Goal: Information Seeking & Learning: Check status

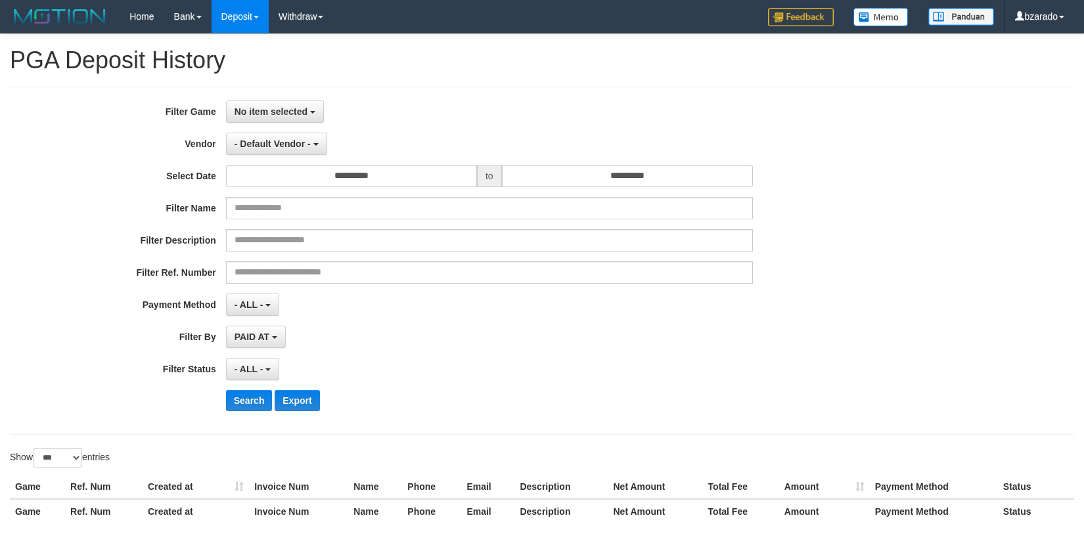
select select "**********"
select select "***"
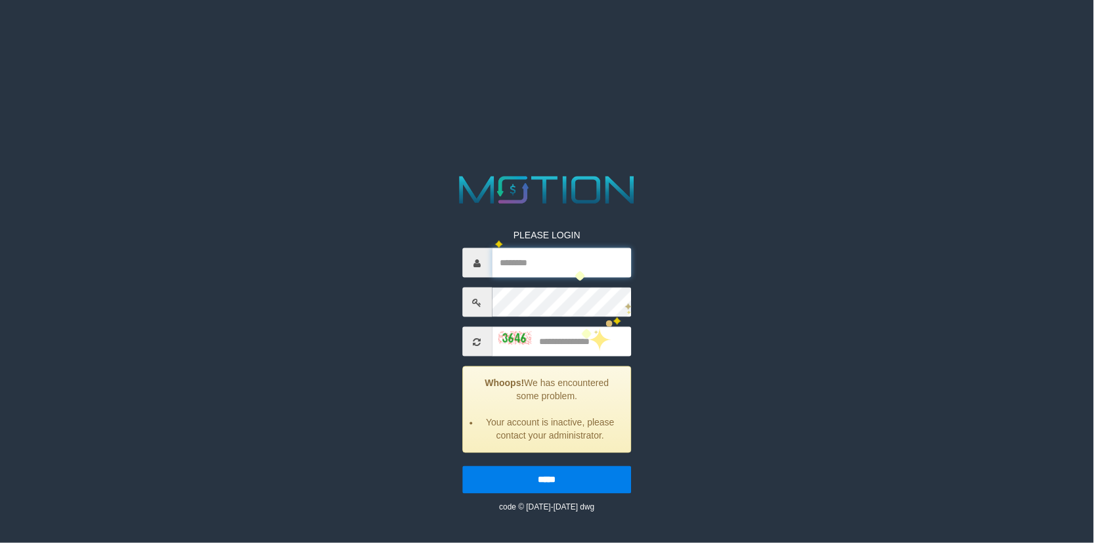
type input "*******"
click at [573, 340] on input "text" at bounding box center [562, 342] width 140 height 30
type input "****"
click at [462, 466] on input "*****" at bounding box center [546, 480] width 169 height 28
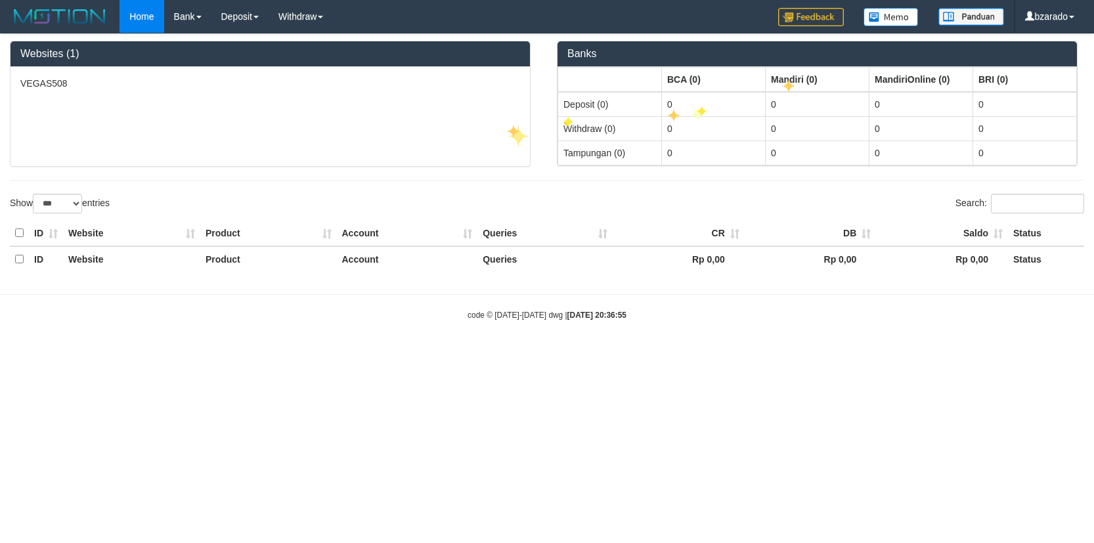
select select "***"
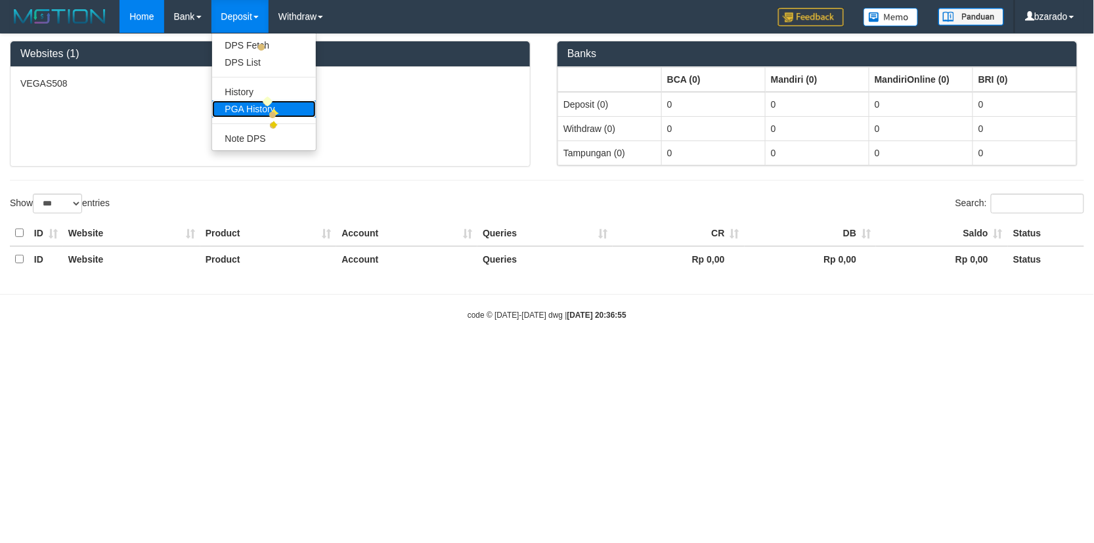
click at [269, 108] on link "PGA History" at bounding box center [264, 108] width 104 height 17
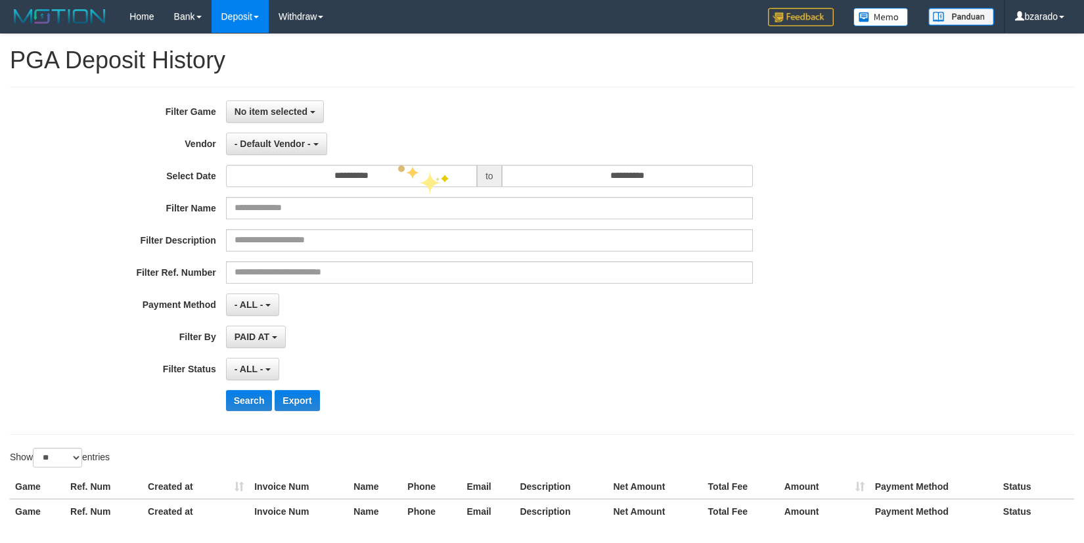
select select
select select "**"
click at [279, 116] on button "No item selected" at bounding box center [275, 111] width 98 height 22
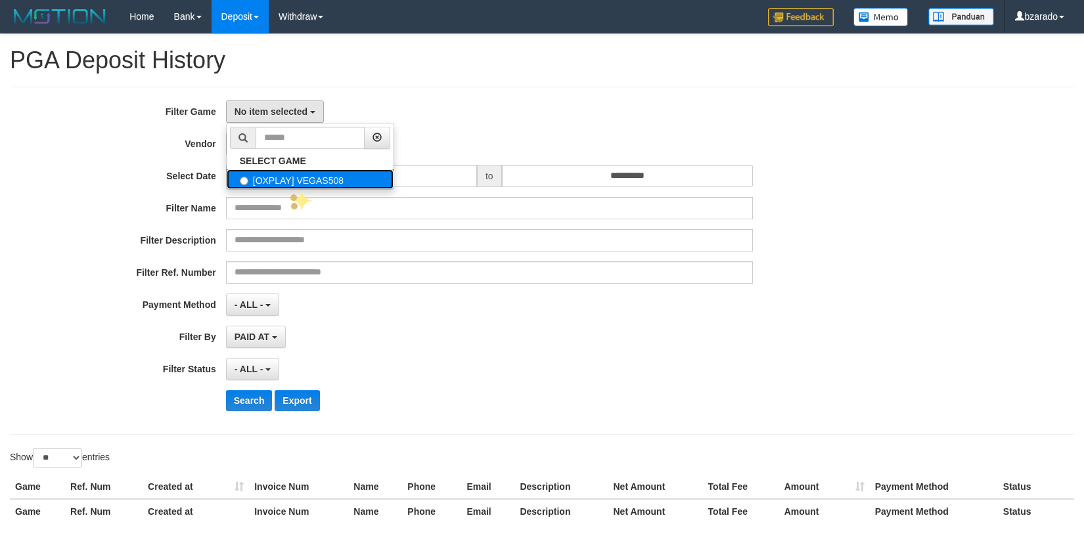
click at [290, 188] on label "[OXPLAY] VEGAS508" at bounding box center [310, 179] width 167 height 20
select select "****"
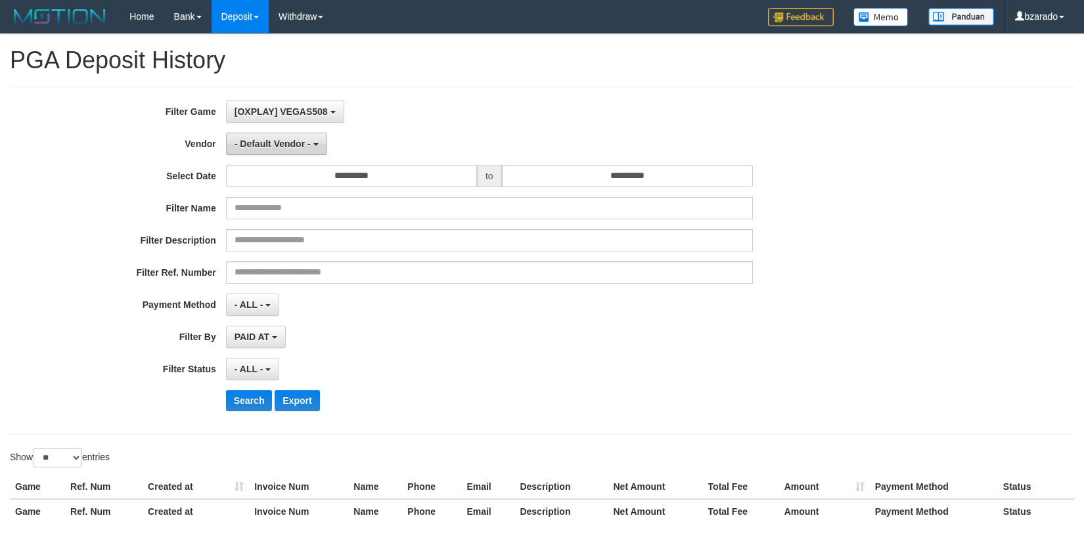
click at [285, 154] on button "- Default Vendor -" at bounding box center [276, 144] width 101 height 22
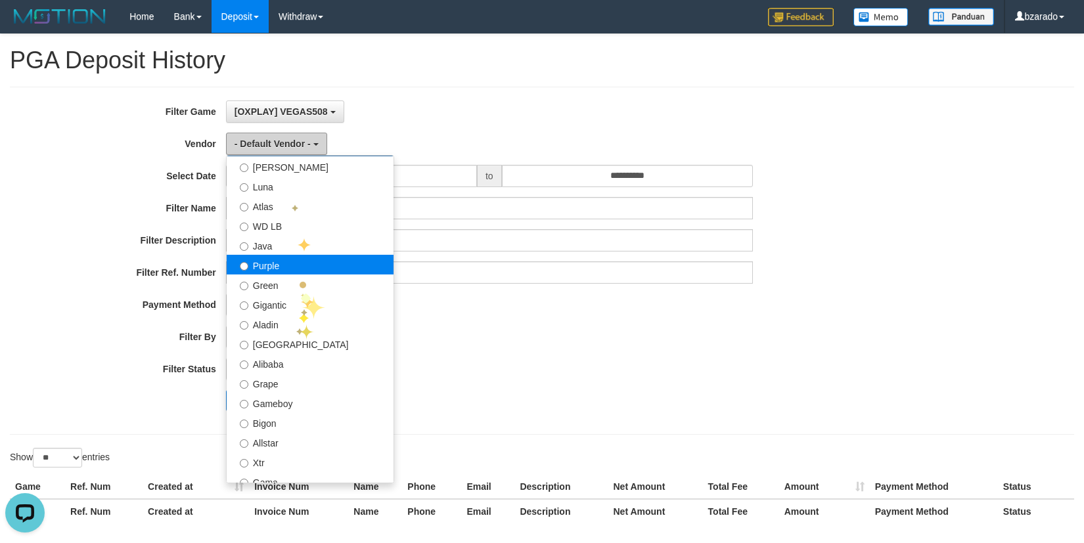
scroll to position [0, 0]
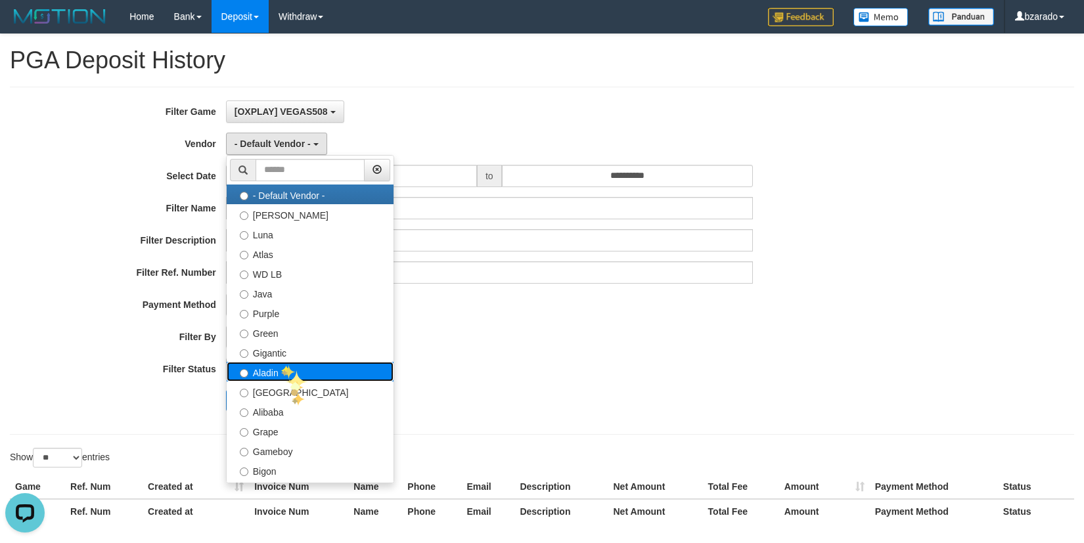
click at [279, 365] on label "Aladin" at bounding box center [310, 372] width 167 height 20
select select "**********"
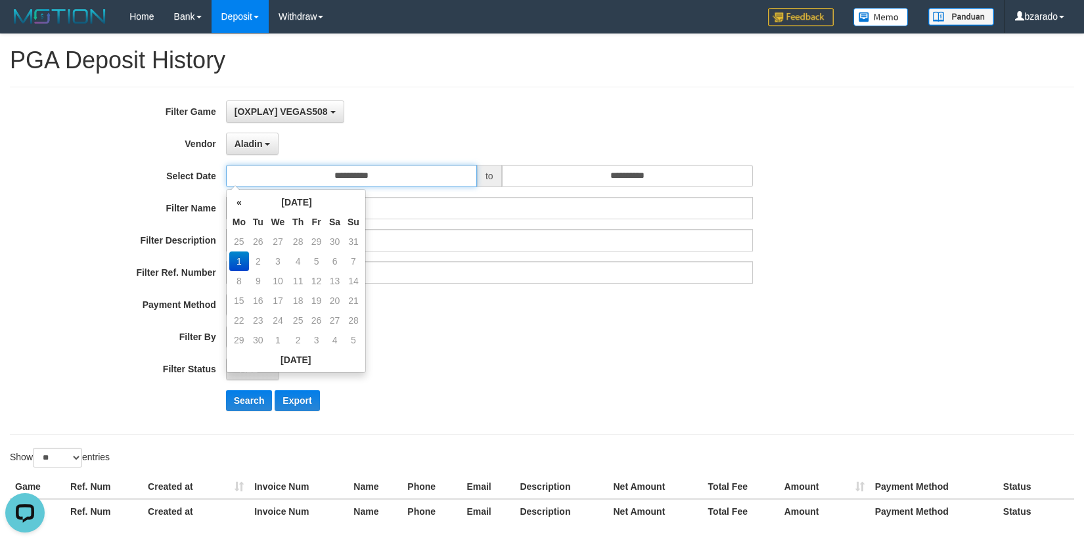
click at [366, 182] on input "**********" at bounding box center [351, 176] width 251 height 22
click at [237, 245] on td "25" at bounding box center [239, 242] width 20 height 20
type input "**********"
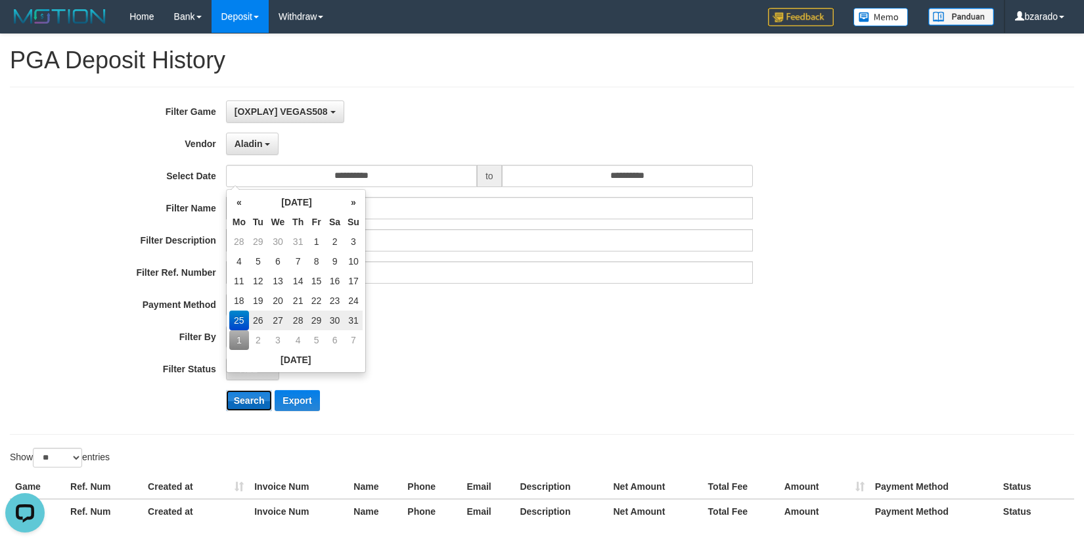
click at [248, 399] on button "Search" at bounding box center [249, 400] width 47 height 21
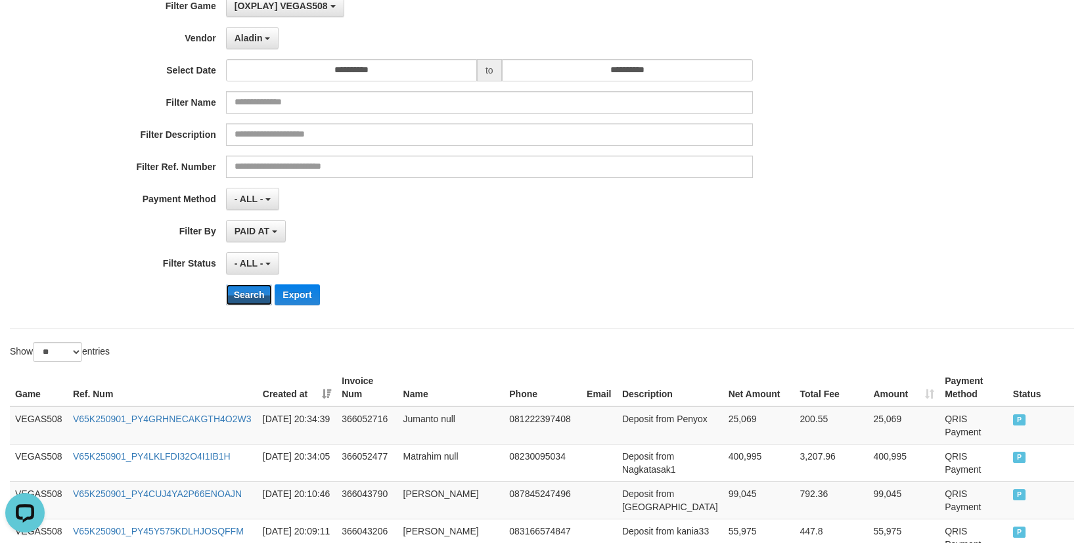
scroll to position [100, 0]
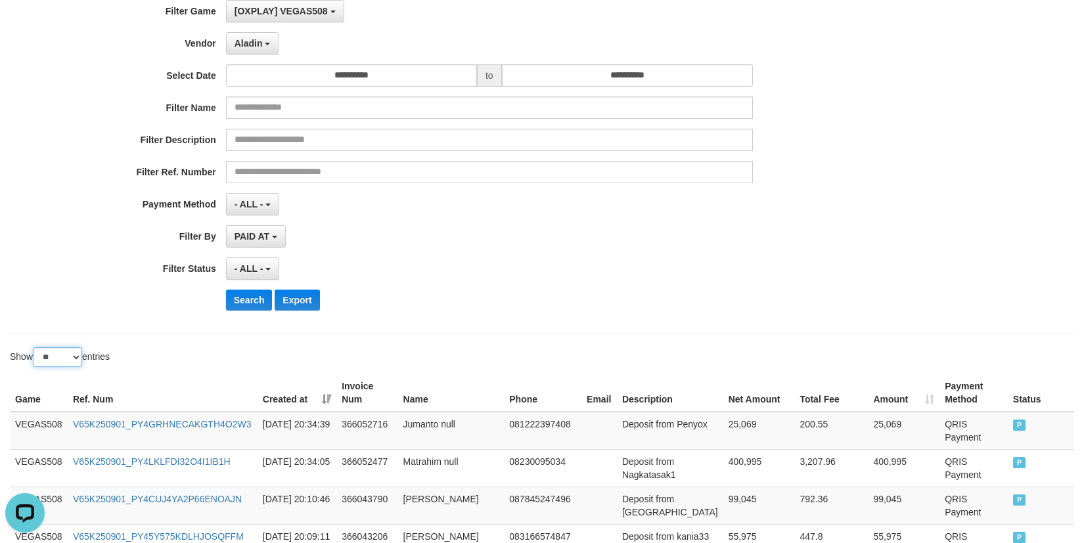
click at [72, 364] on select "** ** ** ***" at bounding box center [57, 357] width 49 height 20
select select "***"
click at [35, 347] on select "** ** ** ***" at bounding box center [57, 357] width 49 height 20
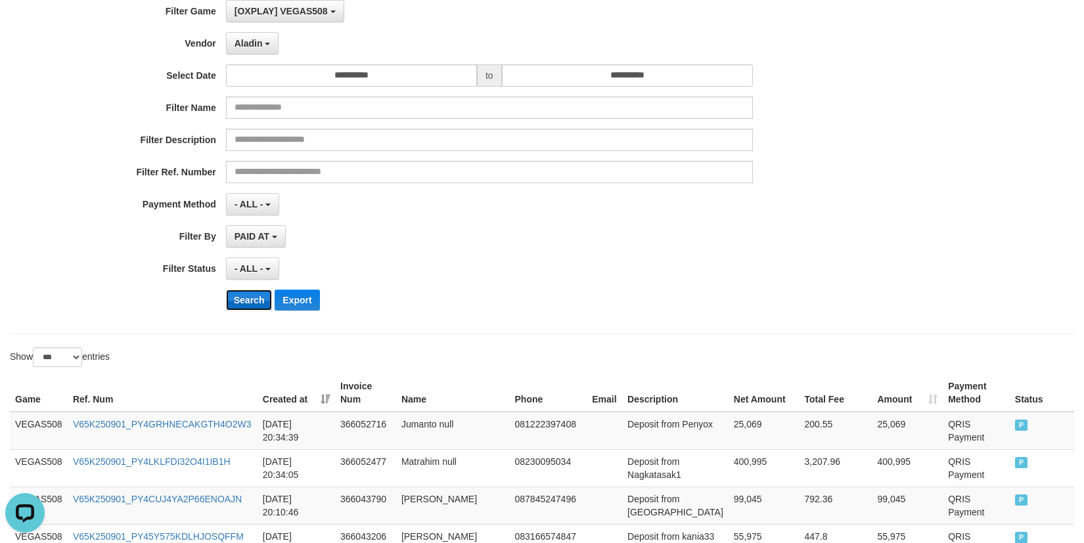
click at [233, 298] on button "Search" at bounding box center [249, 300] width 47 height 21
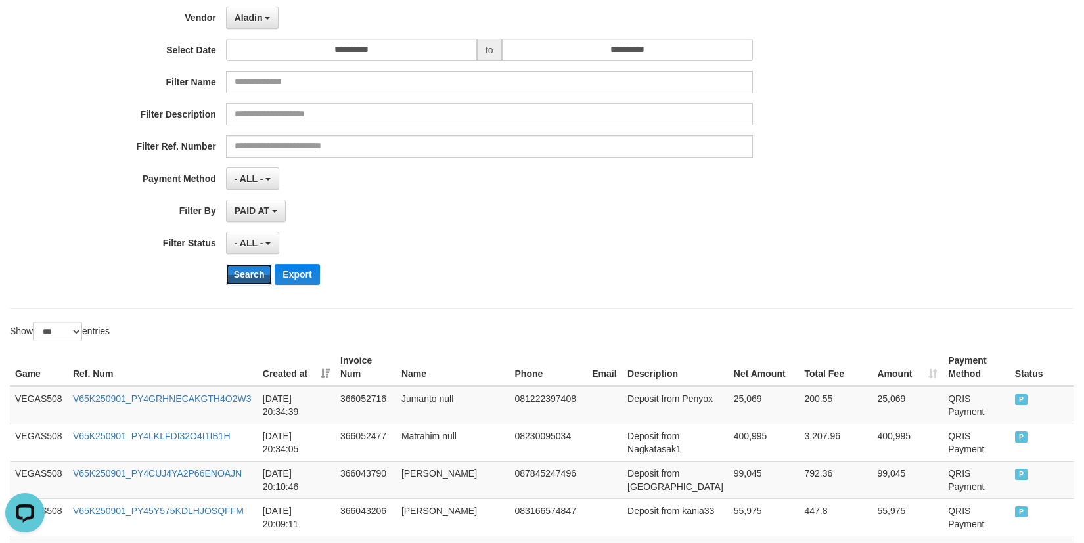
scroll to position [392, 0]
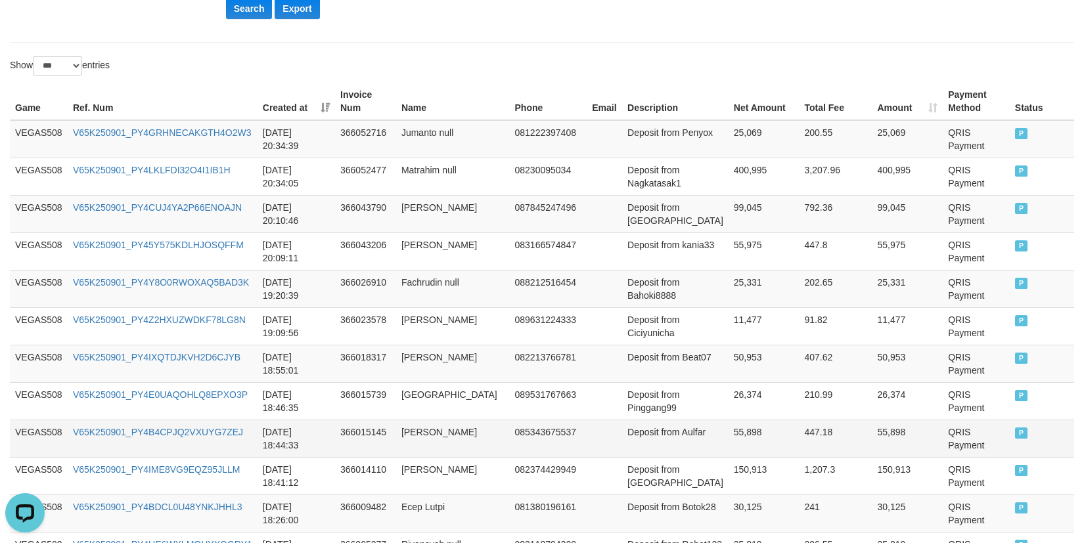
click at [561, 439] on td "085343675537" at bounding box center [549, 438] width 78 height 37
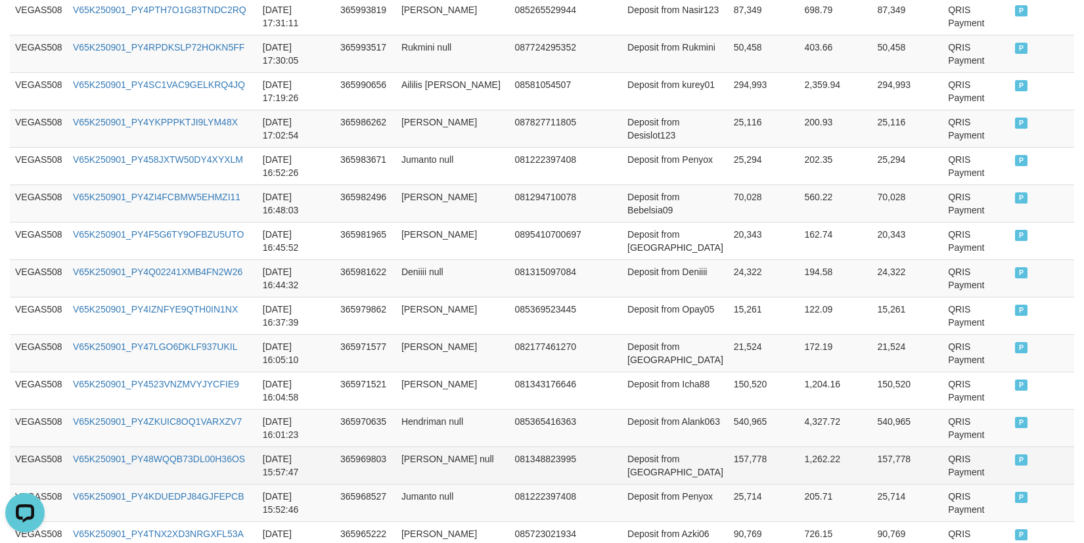
drag, startPoint x: 502, startPoint y: 465, endPoint x: 513, endPoint y: 462, distance: 11.0
click at [510, 465] on td "081348823995" at bounding box center [549, 465] width 78 height 37
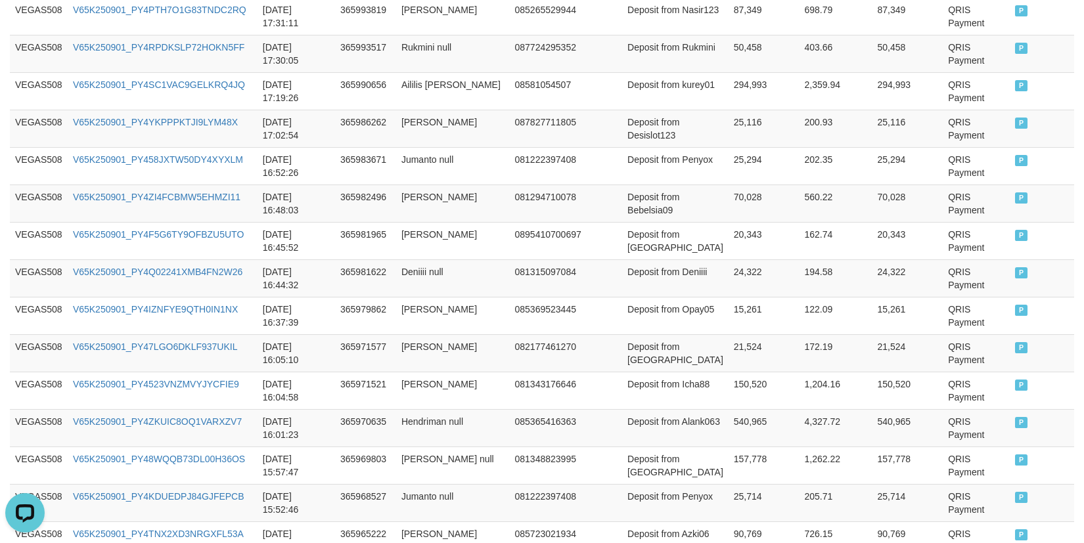
scroll to position [2575, 0]
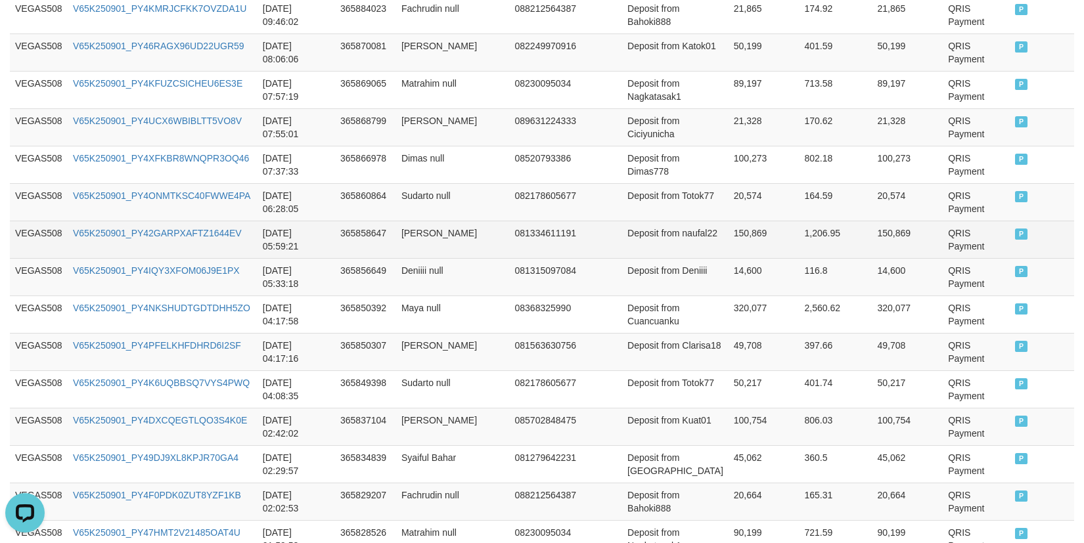
click at [728, 228] on td "150,869" at bounding box center [763, 239] width 71 height 37
copy td "150,869"
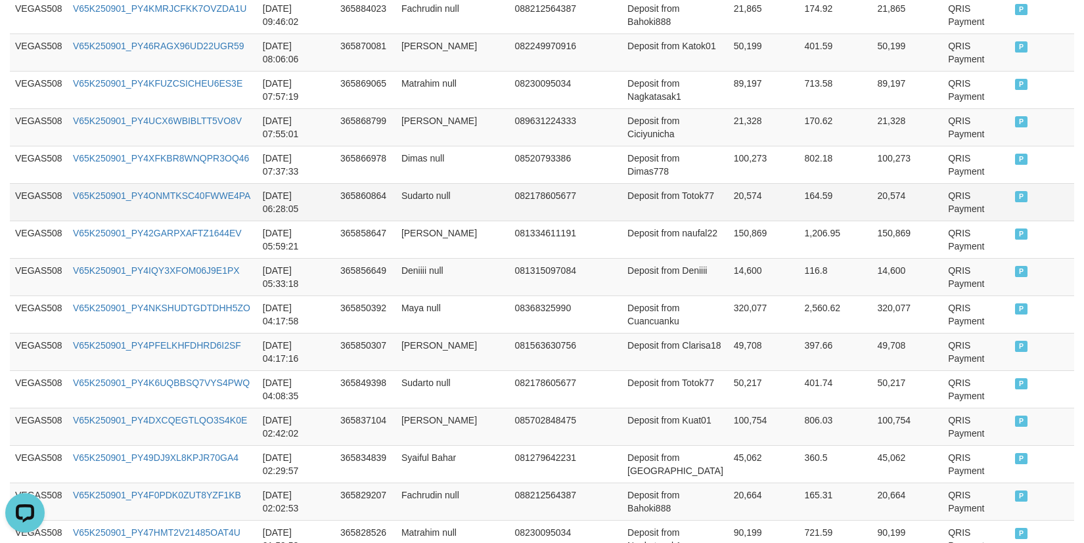
click at [728, 205] on td "20,574" at bounding box center [763, 201] width 71 height 37
copy td "20,574"
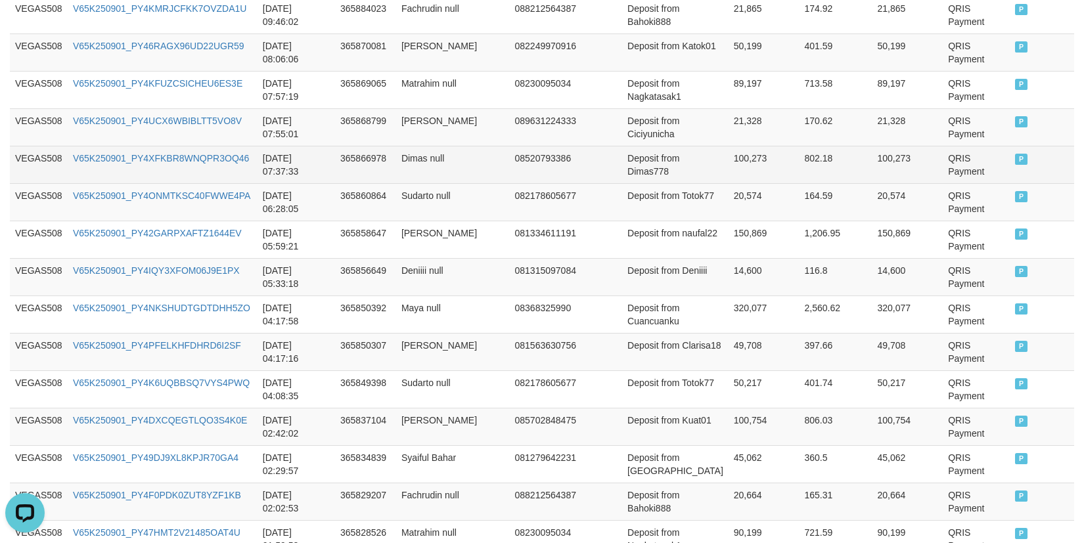
click at [728, 175] on td "100,273" at bounding box center [763, 164] width 71 height 37
copy td "100,273"
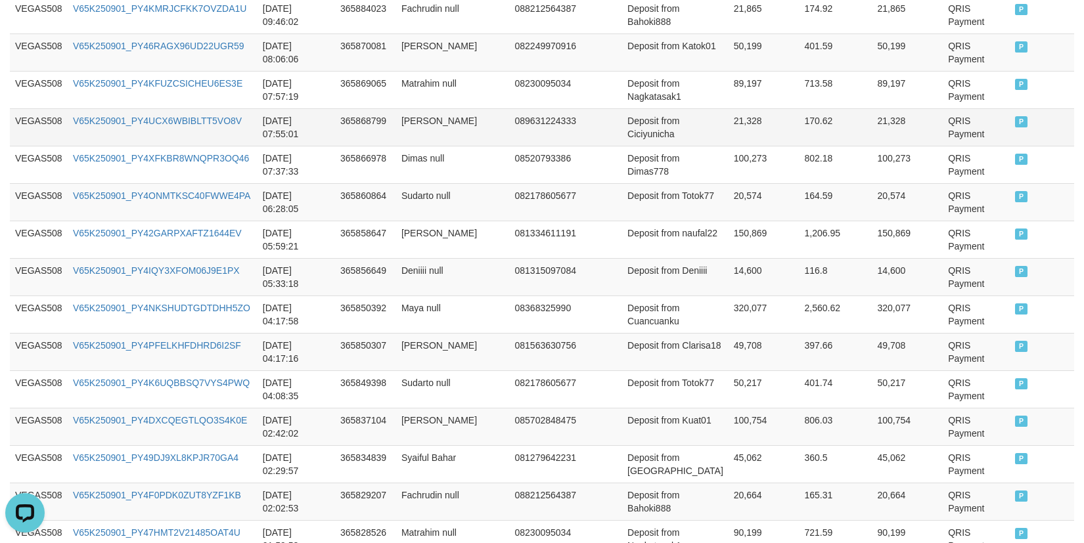
click at [728, 135] on td "21,328" at bounding box center [763, 126] width 71 height 37
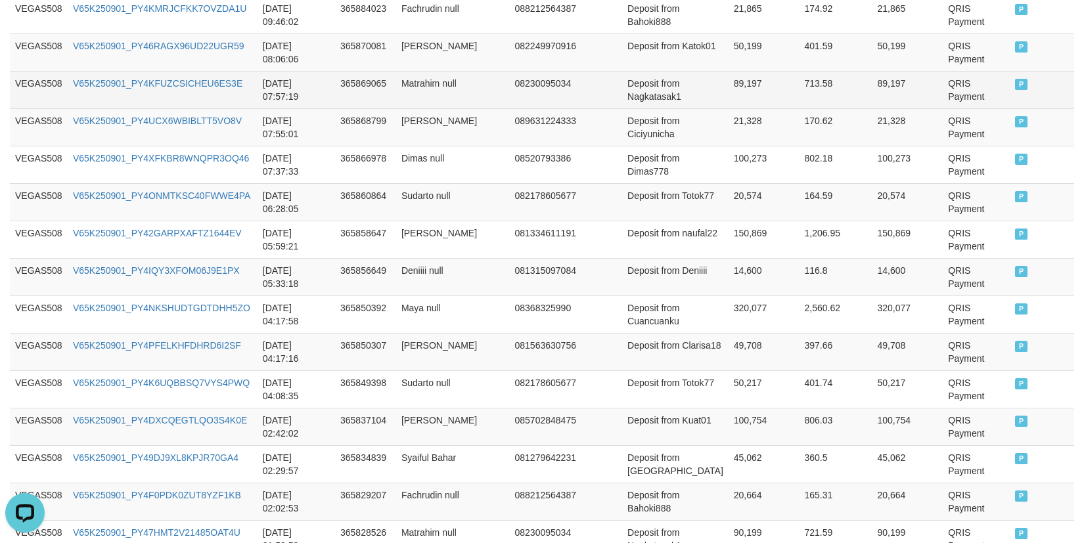
click at [692, 89] on td "Deposit from Nagkatasak1" at bounding box center [675, 89] width 106 height 37
copy td "from"
click at [728, 89] on td "89,197" at bounding box center [763, 89] width 71 height 37
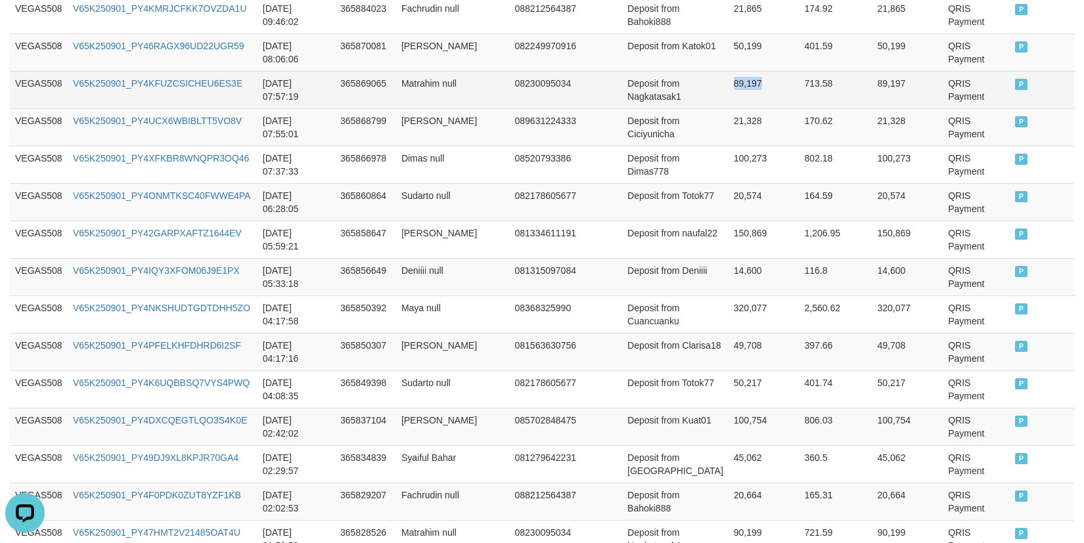
copy td "89,197"
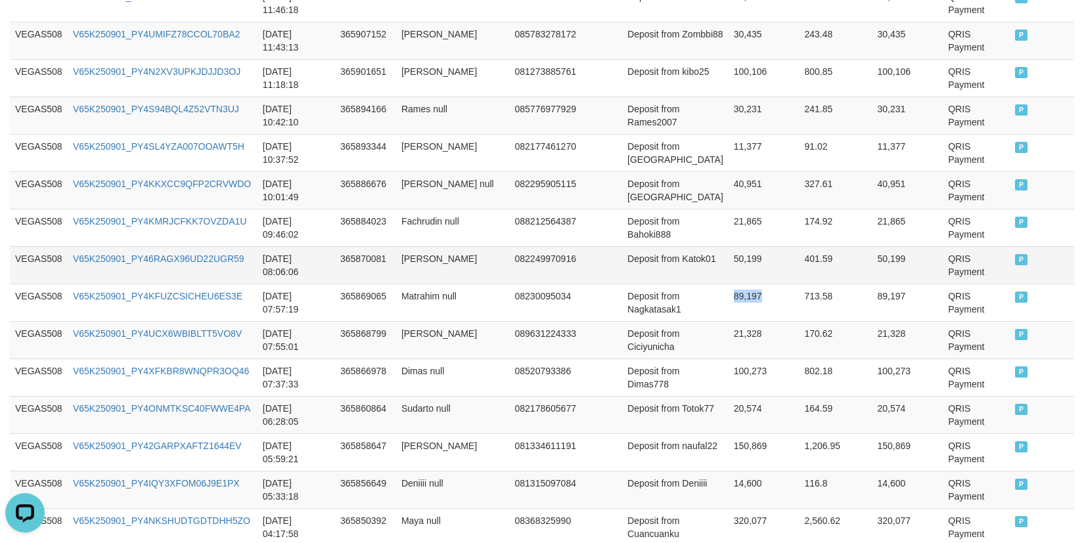
scroll to position [2356, 0]
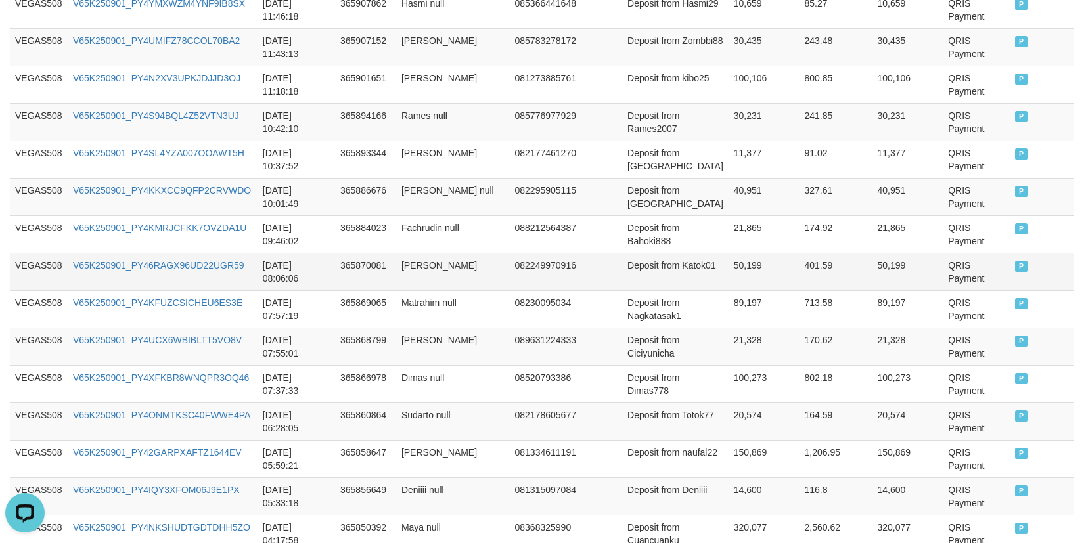
click at [728, 273] on td "50,199" at bounding box center [763, 271] width 71 height 37
copy td "50,199"
click at [728, 273] on td "50,199" at bounding box center [763, 271] width 71 height 37
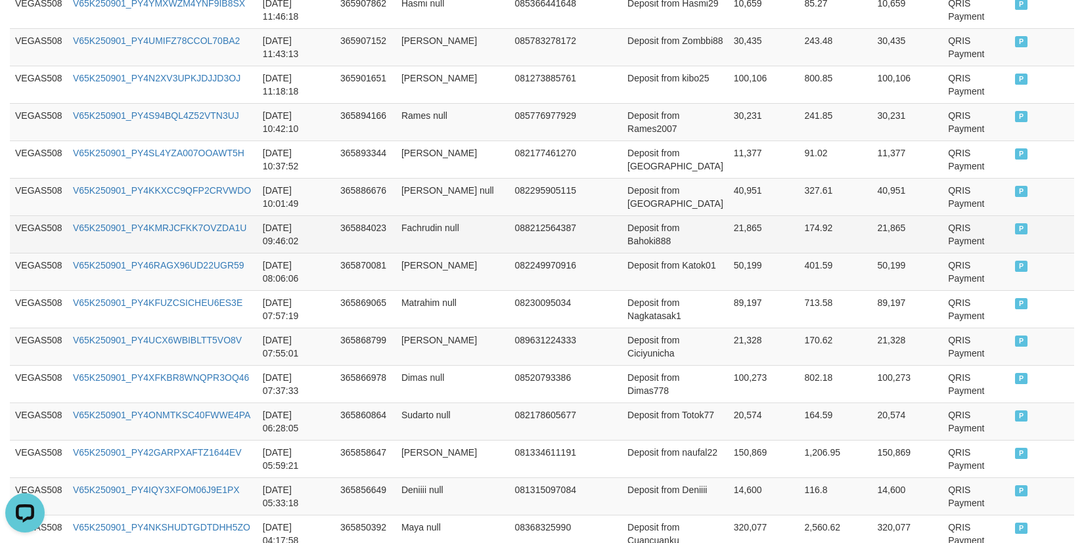
click at [698, 235] on td "Deposit from Bahoki888" at bounding box center [675, 233] width 106 height 37
copy td "from"
click at [728, 231] on td "21,865" at bounding box center [763, 233] width 71 height 37
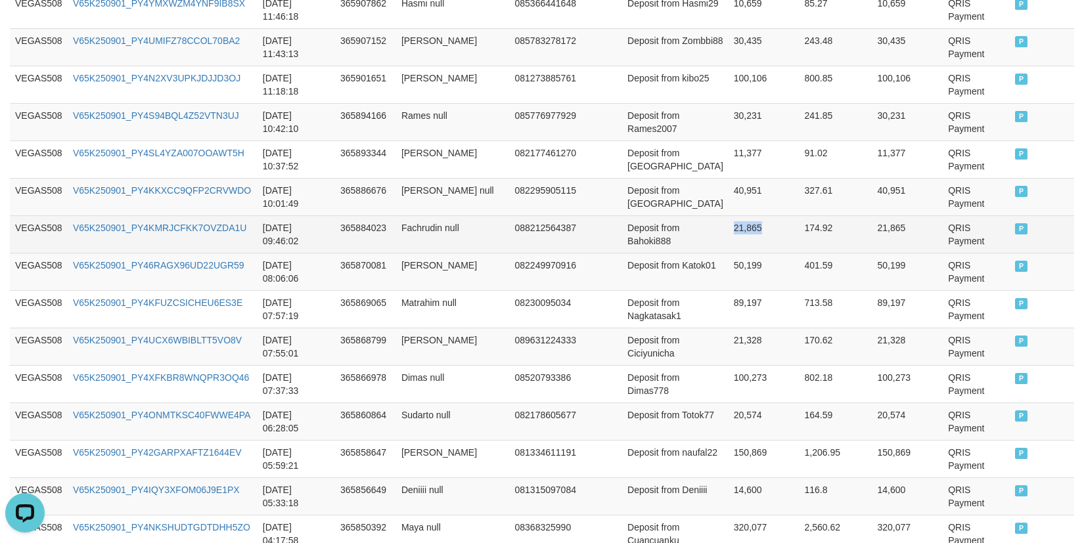
copy td "21,865"
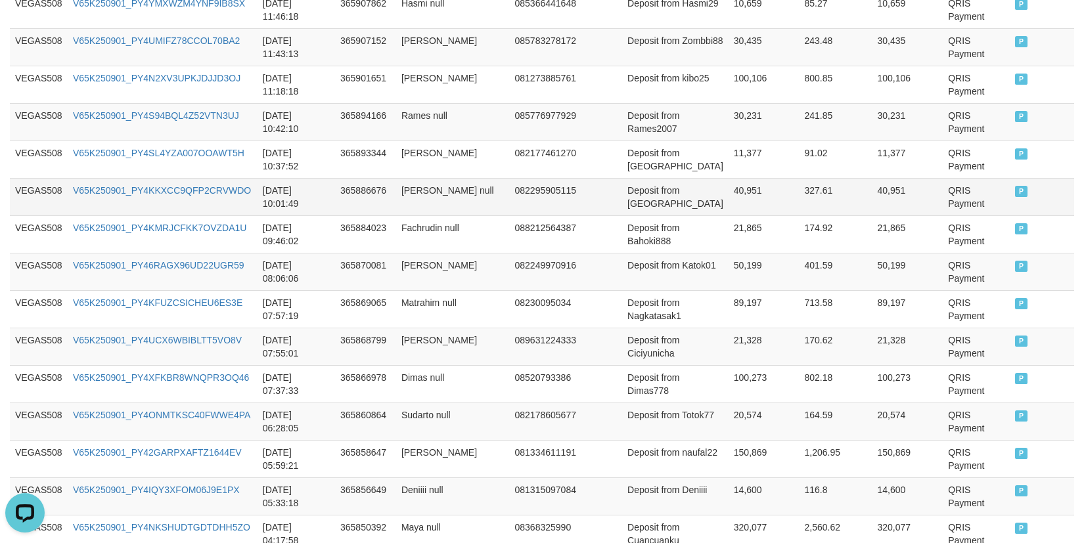
click at [728, 183] on td "40,951" at bounding box center [763, 196] width 71 height 37
copy td "40,951"
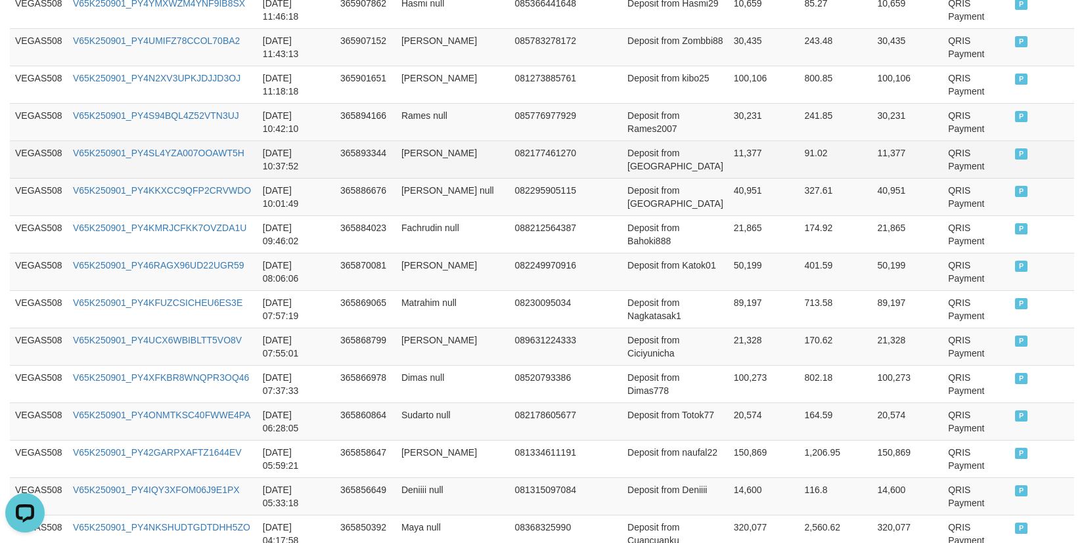
click at [728, 167] on td "11,377" at bounding box center [763, 159] width 71 height 37
click at [728, 166] on td "11,377" at bounding box center [763, 159] width 71 height 37
click at [728, 160] on td "11,377" at bounding box center [763, 159] width 71 height 37
copy td "11,377"
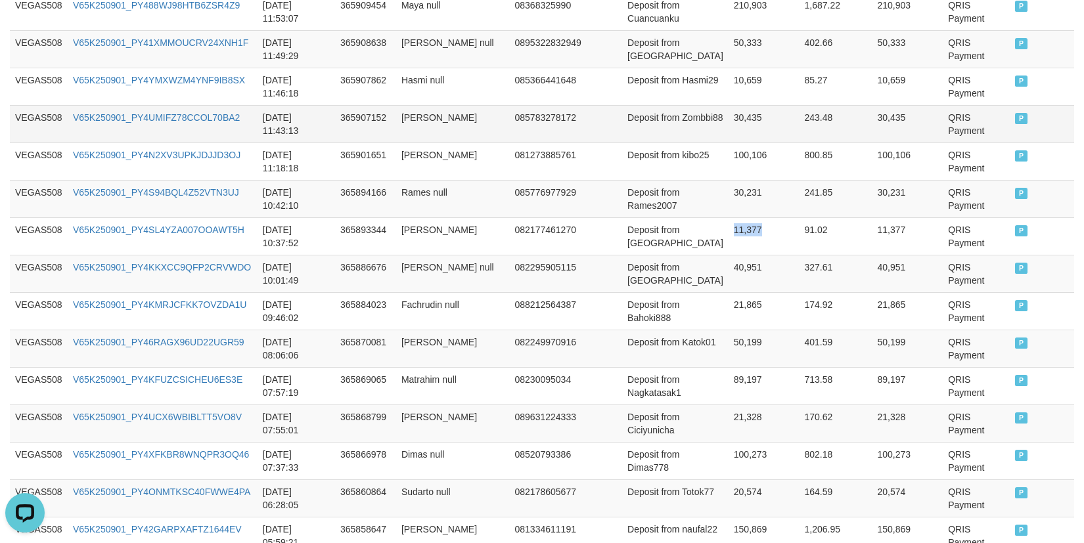
scroll to position [2137, 0]
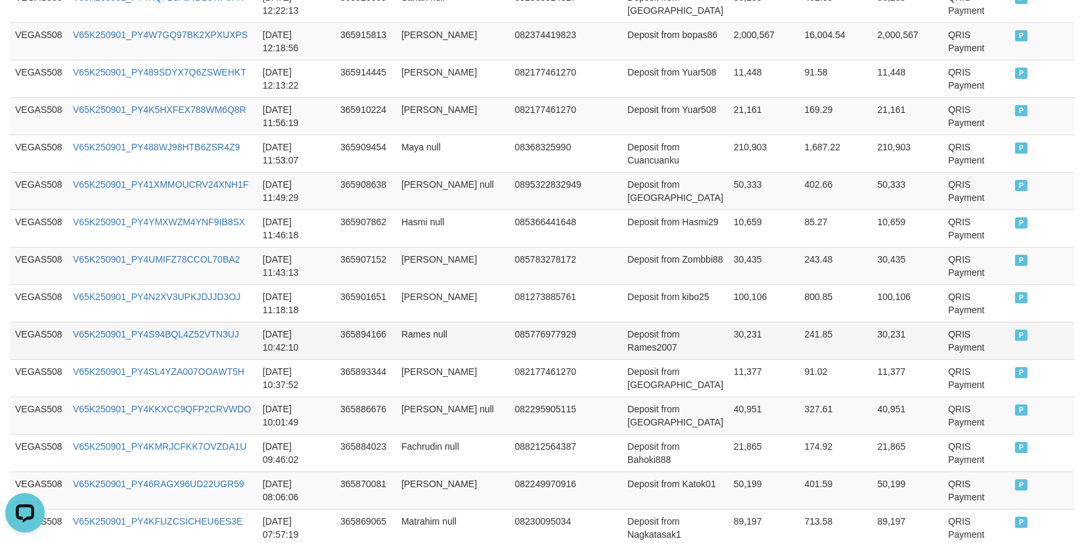
click at [728, 338] on td "30,231" at bounding box center [763, 340] width 71 height 37
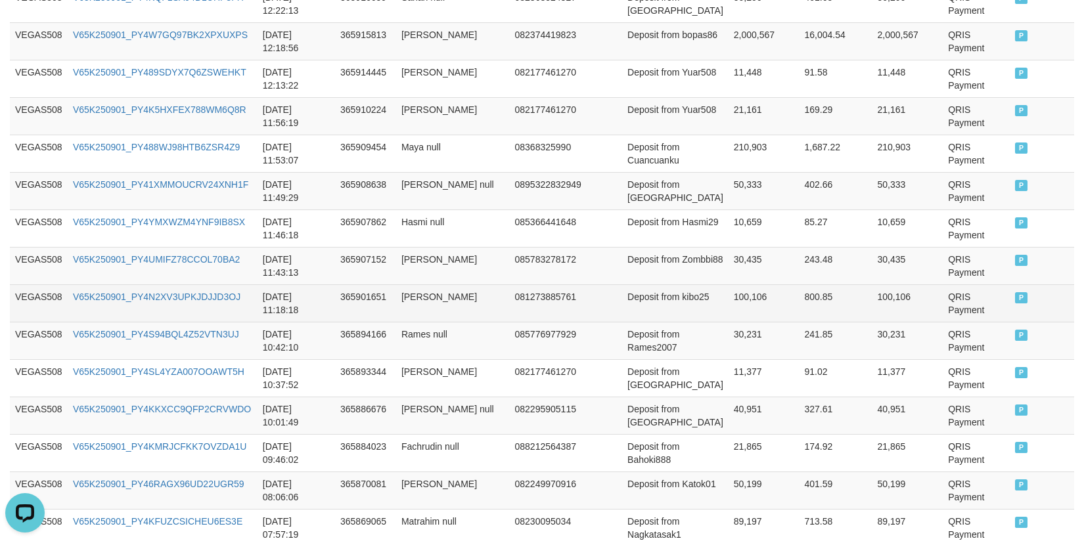
click at [728, 305] on td "100,106" at bounding box center [763, 302] width 71 height 37
click at [728, 304] on td "100,106" at bounding box center [763, 302] width 71 height 37
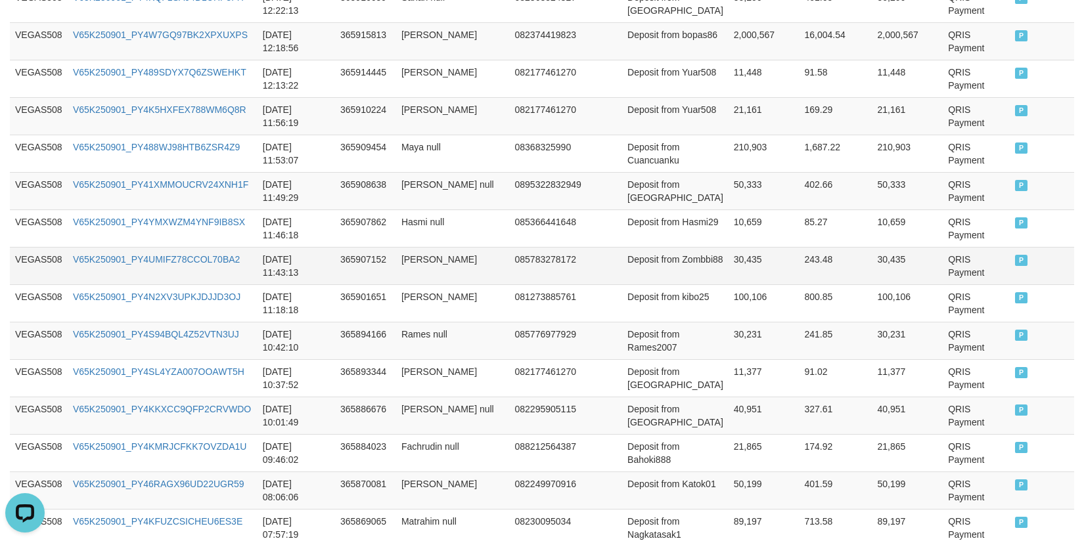
click at [728, 261] on td "30,435" at bounding box center [763, 265] width 71 height 37
click at [728, 260] on td "30,435" at bounding box center [763, 265] width 71 height 37
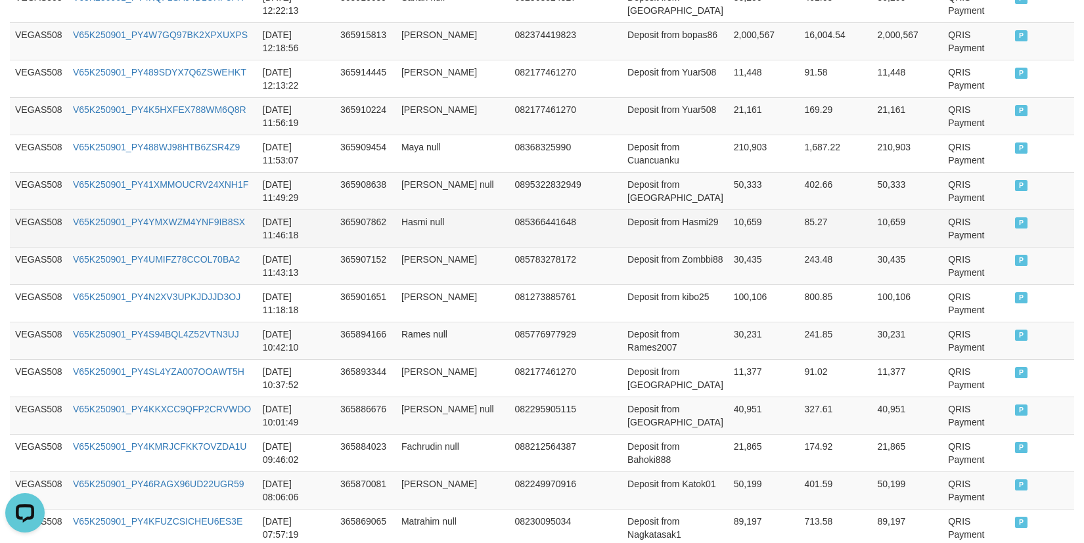
click at [728, 219] on td "10,659" at bounding box center [763, 228] width 71 height 37
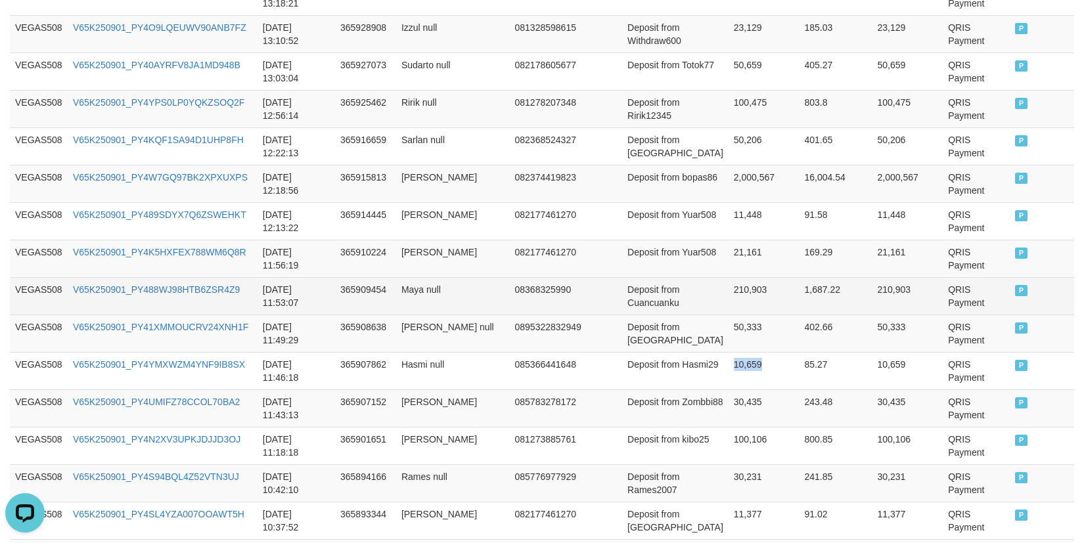
scroll to position [1991, 0]
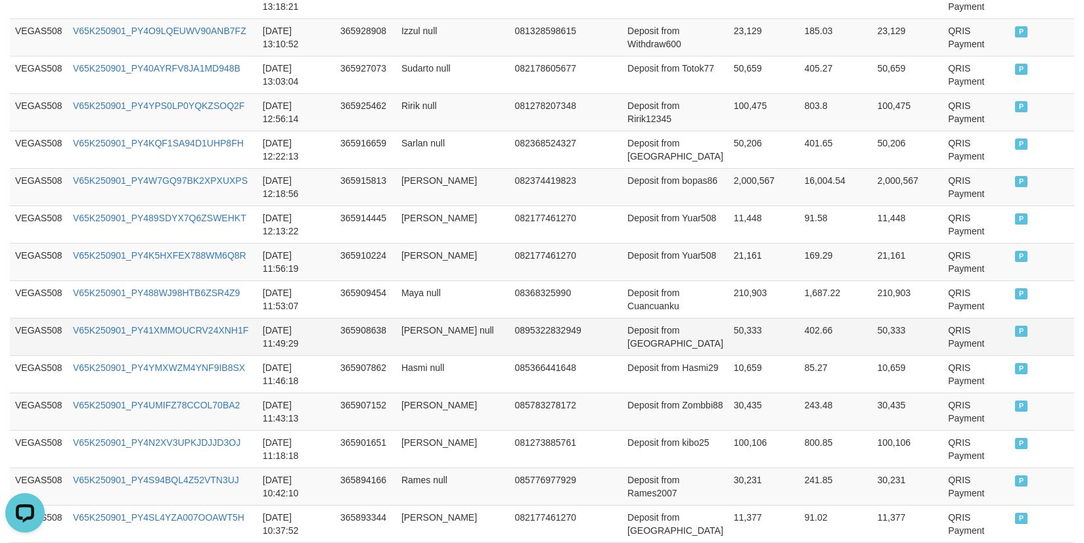
click at [728, 331] on td "50,333" at bounding box center [763, 336] width 71 height 37
click at [728, 280] on td "21,161" at bounding box center [763, 261] width 71 height 37
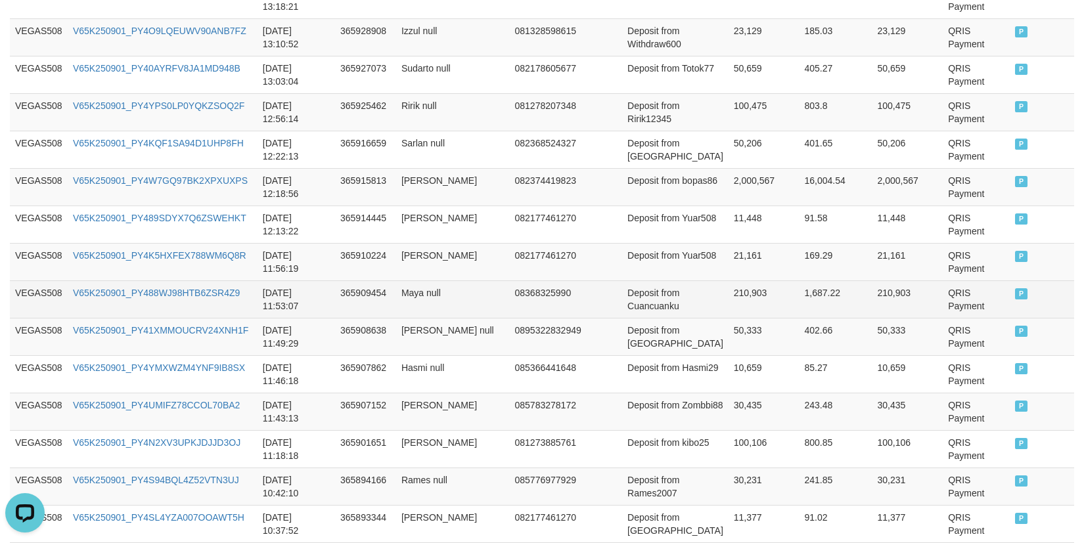
click at [728, 287] on td "210,903" at bounding box center [763, 298] width 71 height 37
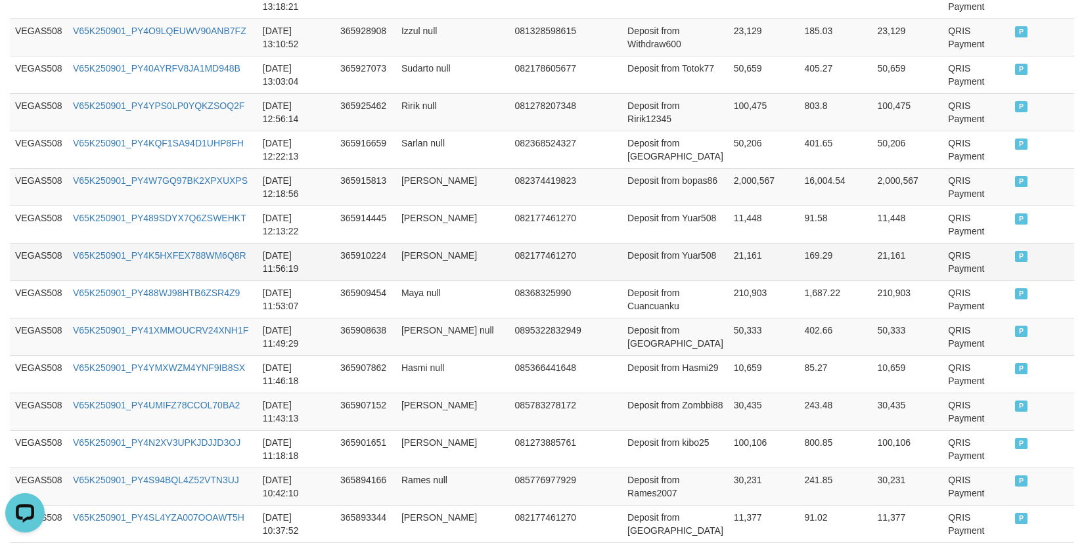
click at [728, 270] on td "21,161" at bounding box center [763, 261] width 71 height 37
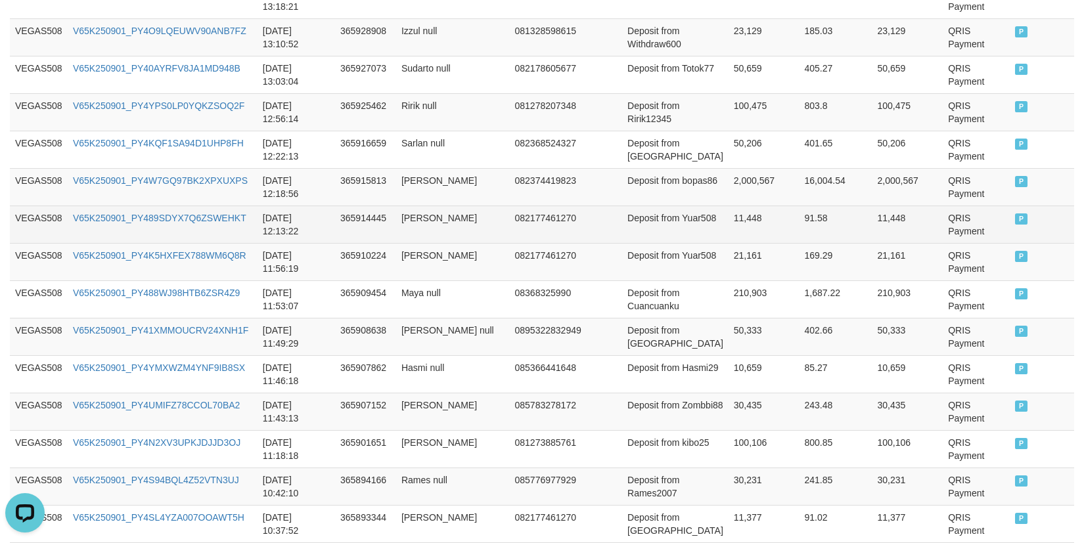
click at [728, 211] on td "11,448" at bounding box center [763, 224] width 71 height 37
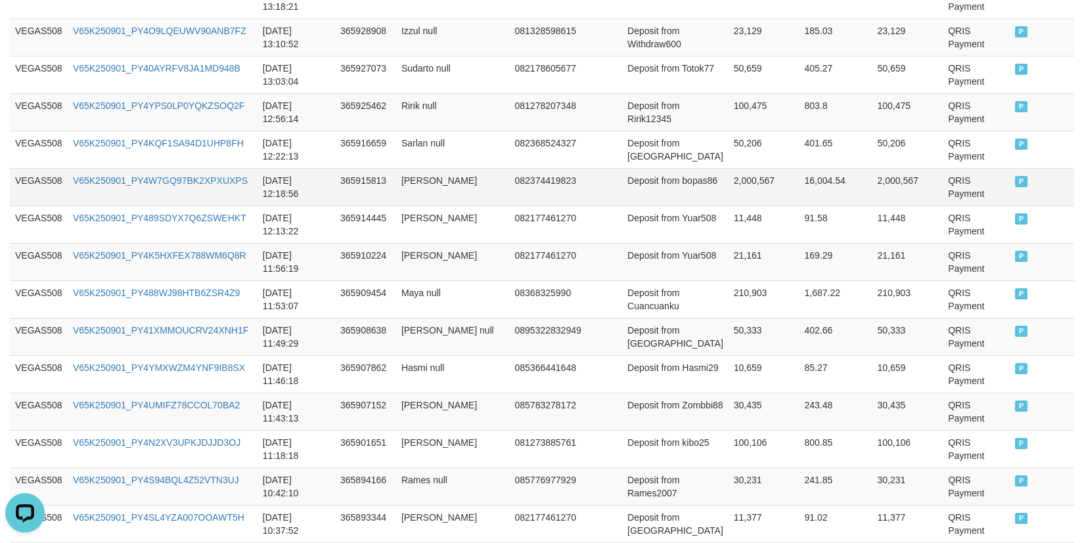
click at [728, 187] on td "2,000,567" at bounding box center [763, 186] width 71 height 37
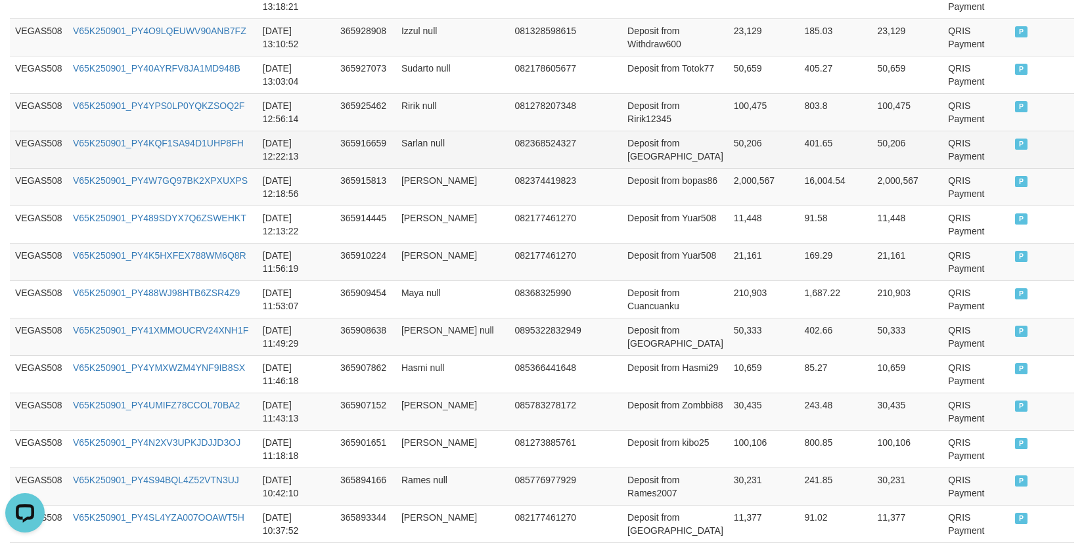
click at [728, 132] on td "50,206" at bounding box center [763, 149] width 71 height 37
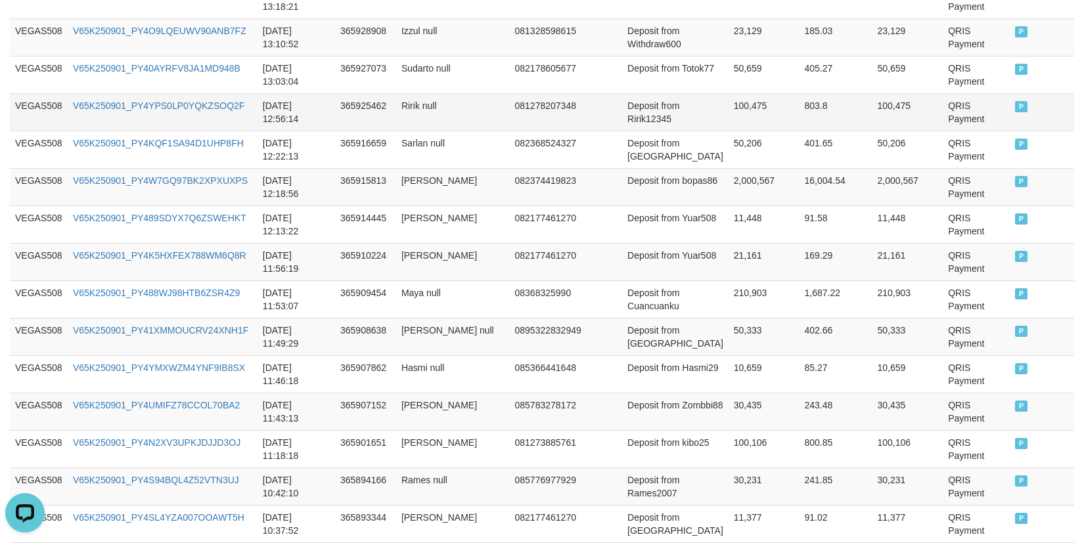
click at [728, 95] on td "100,475" at bounding box center [763, 111] width 71 height 37
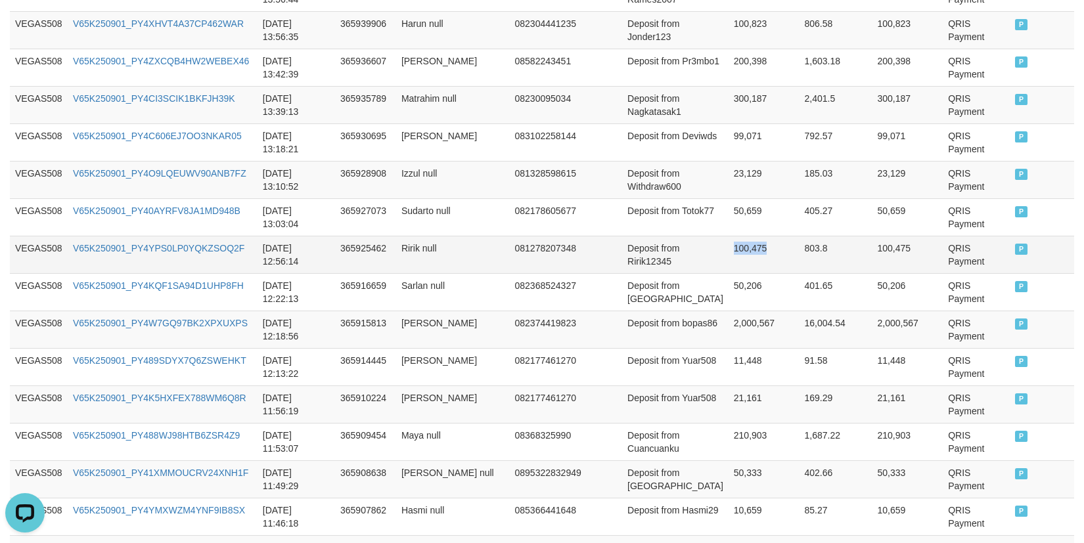
scroll to position [1846, 0]
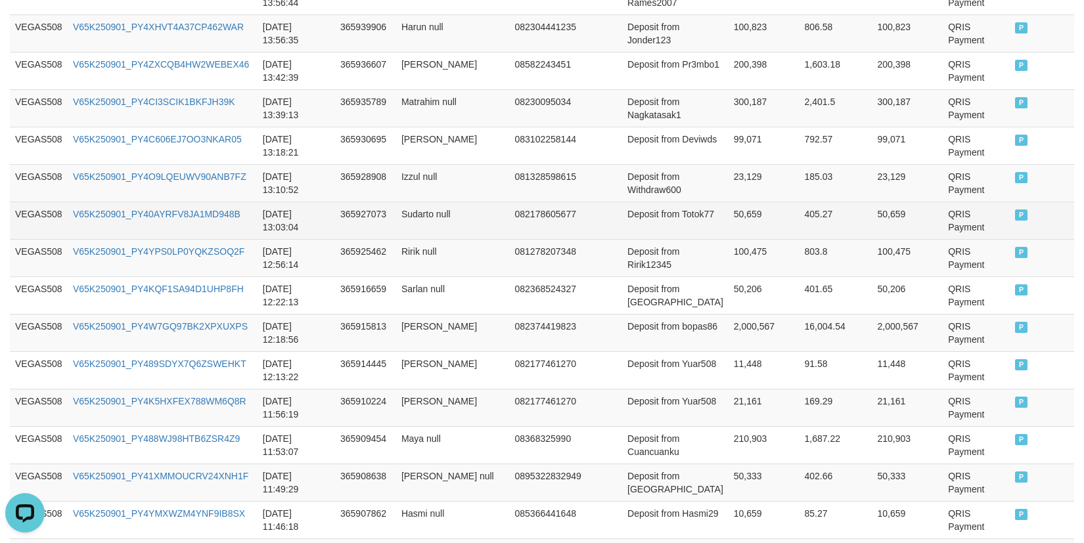
click at [728, 219] on td "50,659" at bounding box center [763, 220] width 71 height 37
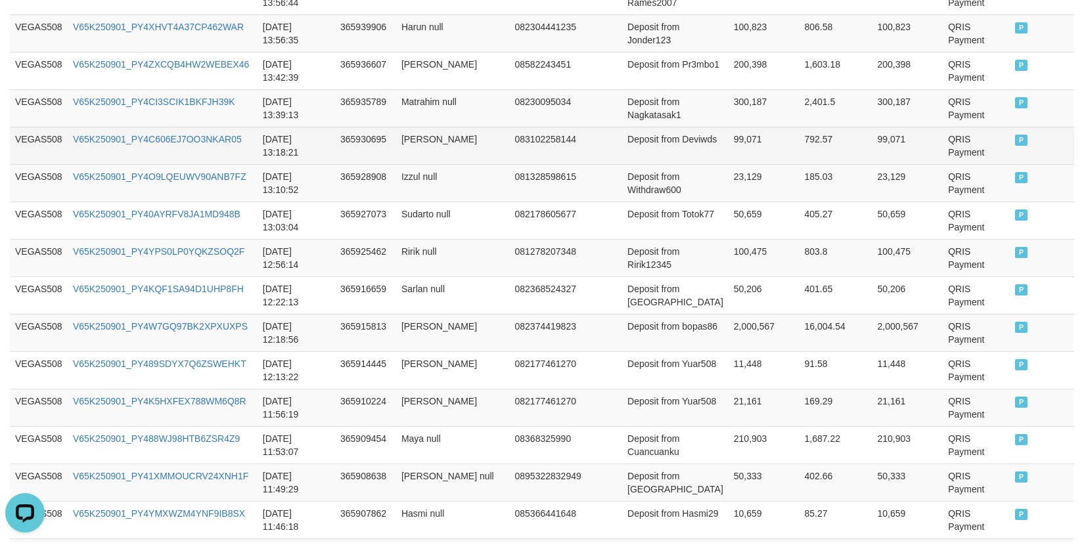
click at [728, 152] on td "99,071" at bounding box center [763, 145] width 71 height 37
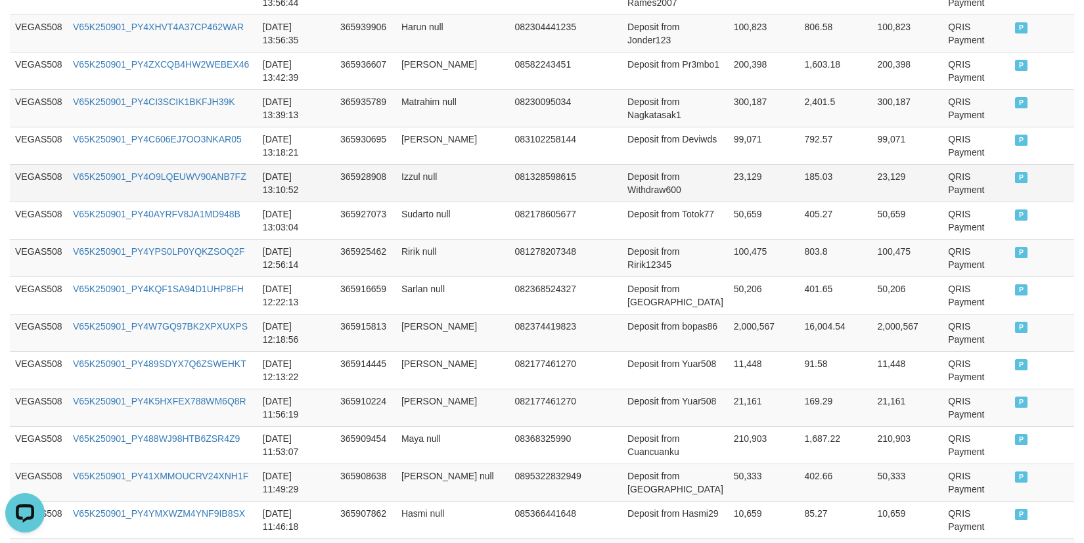
click at [728, 189] on td "23,129" at bounding box center [763, 182] width 71 height 37
click at [728, 185] on td "23,129" at bounding box center [763, 182] width 71 height 37
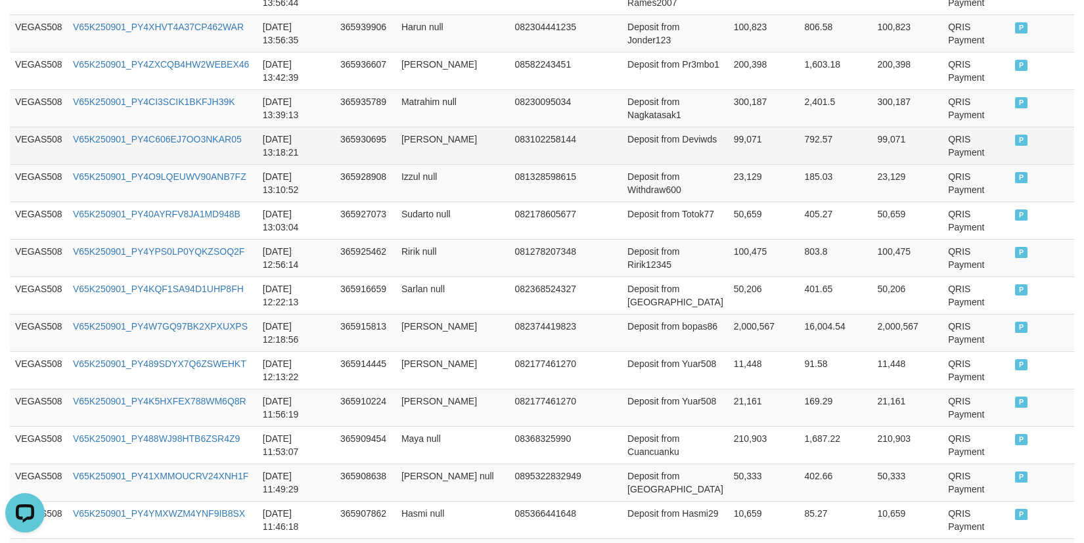
click at [728, 148] on td "99,071" at bounding box center [763, 145] width 71 height 37
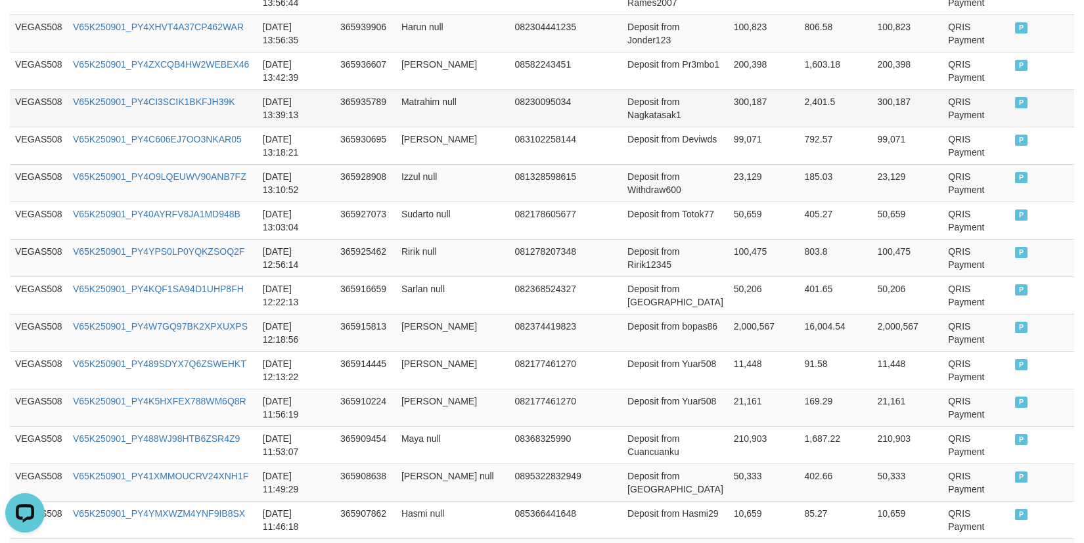
click at [728, 108] on td "300,187" at bounding box center [763, 107] width 71 height 37
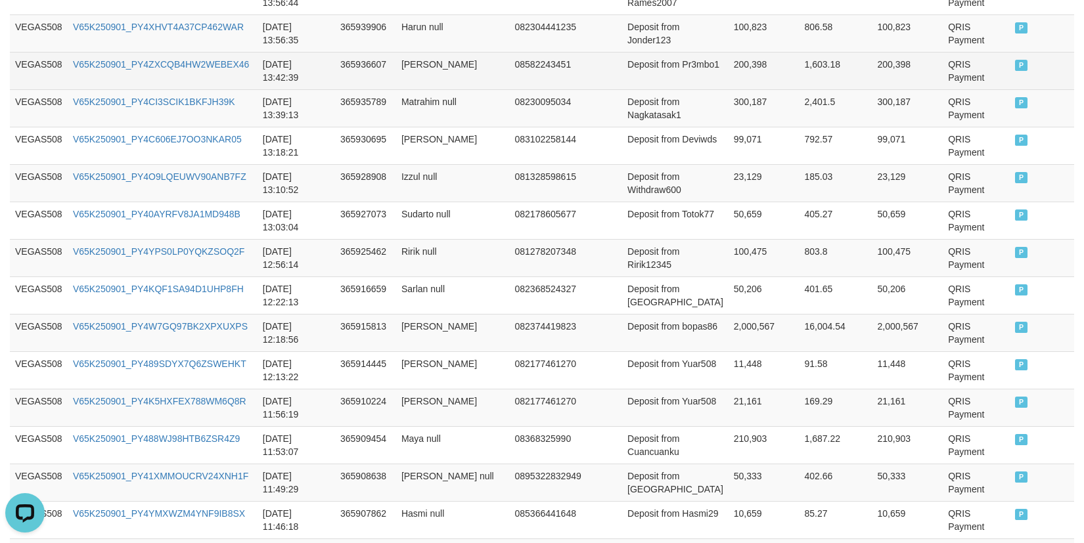
click at [728, 64] on td "200,398" at bounding box center [763, 70] width 71 height 37
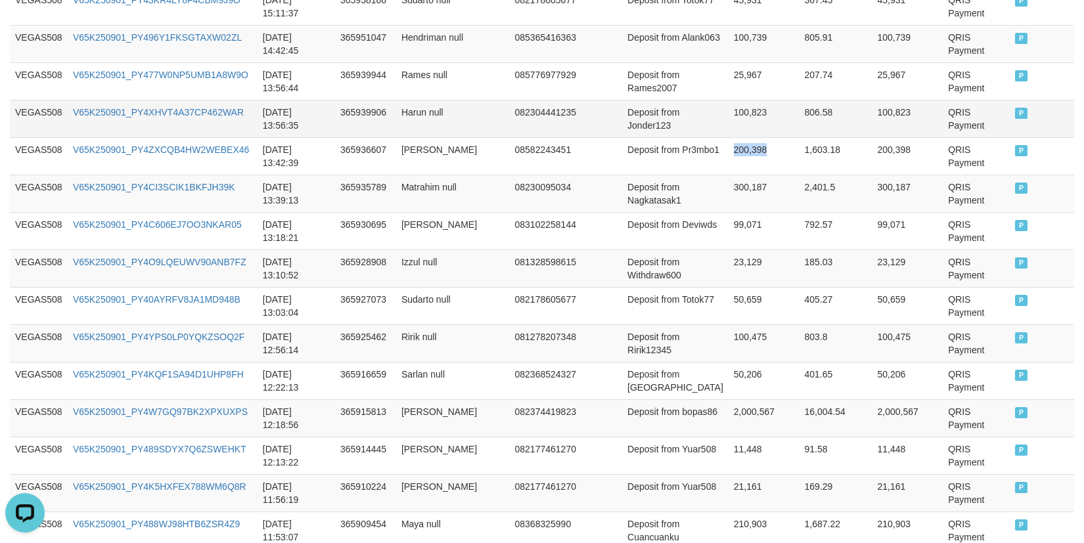
scroll to position [1626, 0]
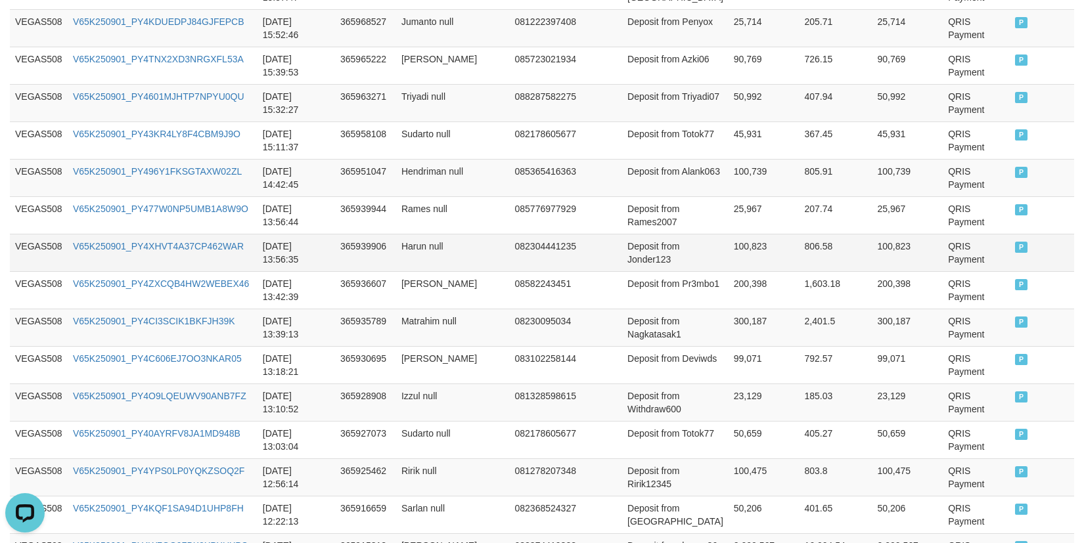
click at [728, 238] on td "100,823" at bounding box center [763, 252] width 71 height 37
click at [728, 195] on td "100,739" at bounding box center [763, 177] width 71 height 37
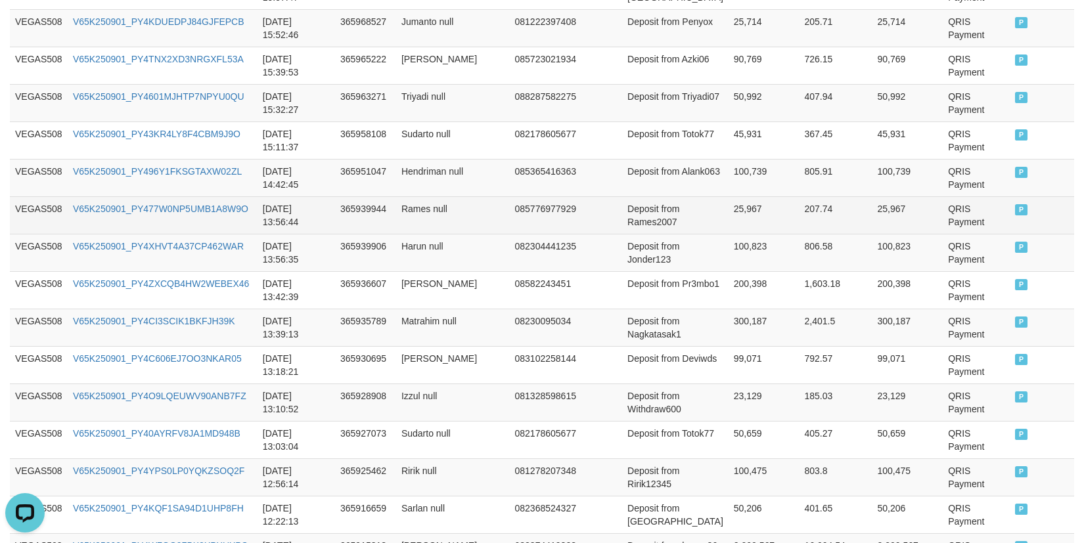
click at [728, 208] on td "25,967" at bounding box center [763, 214] width 71 height 37
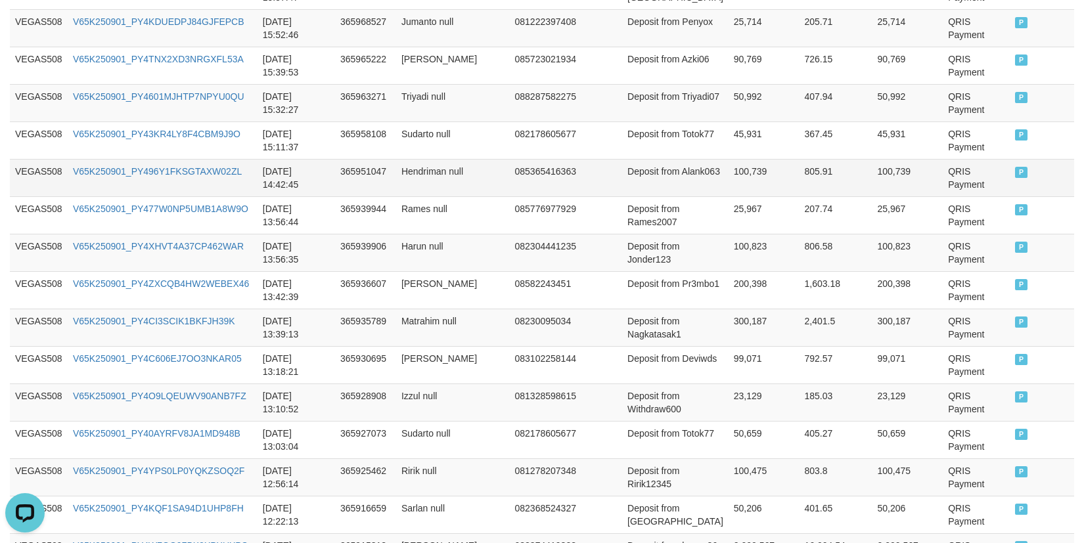
click at [728, 173] on td "100,739" at bounding box center [763, 177] width 71 height 37
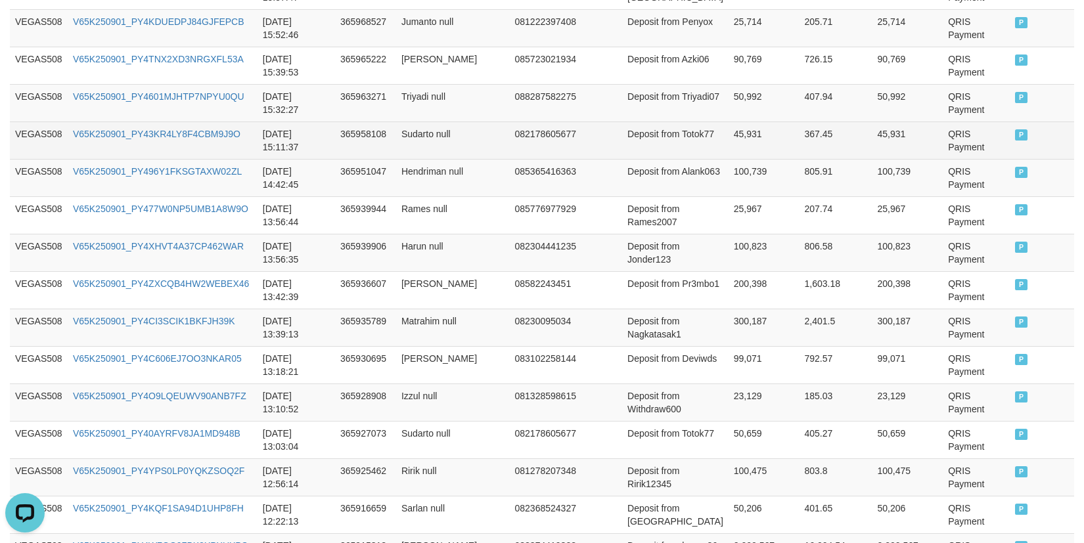
click at [728, 136] on td "45,931" at bounding box center [763, 140] width 71 height 37
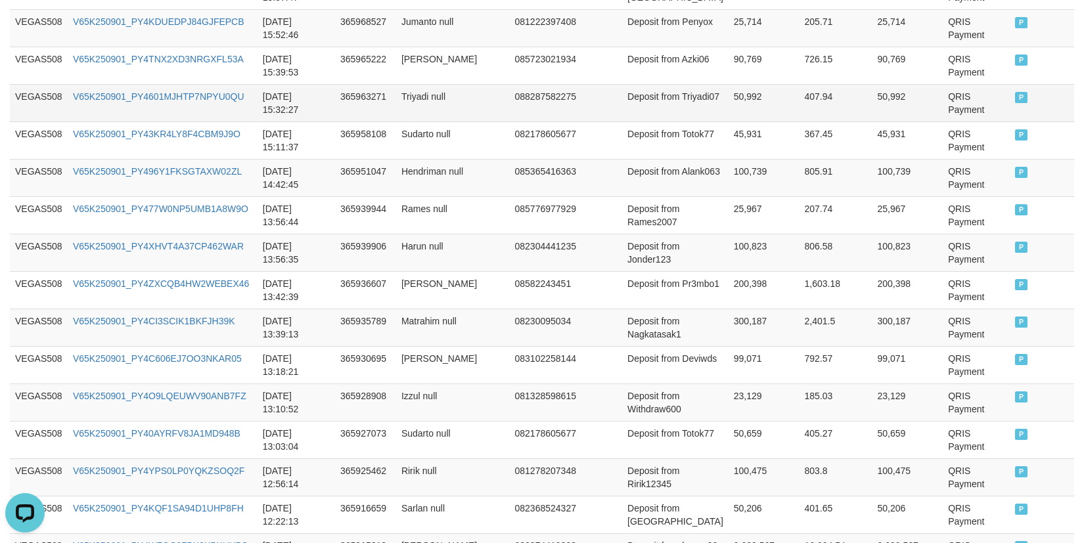
click at [728, 90] on td "50,992" at bounding box center [763, 102] width 71 height 37
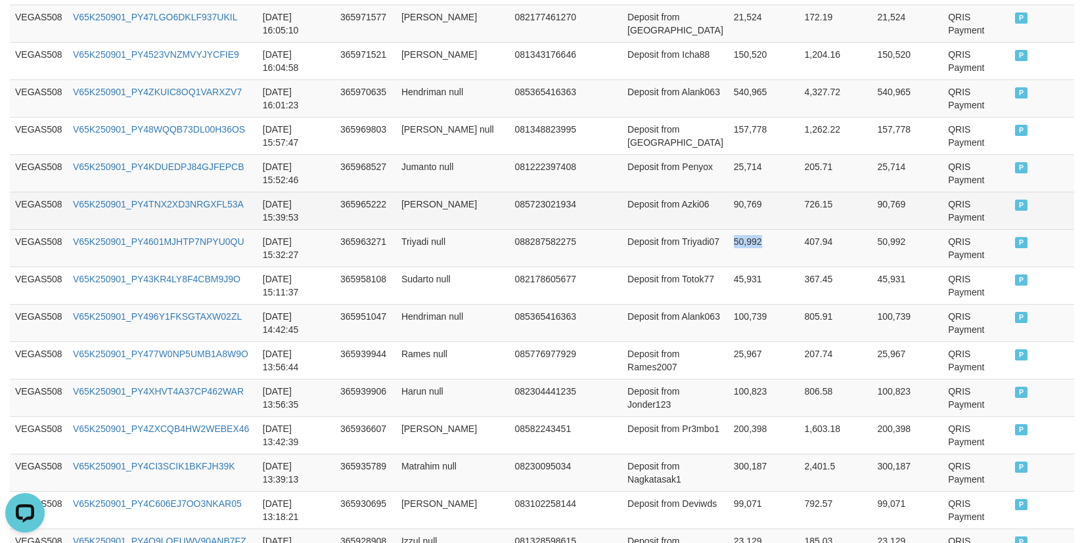
scroll to position [1480, 0]
click at [728, 197] on td "90,769" at bounding box center [763, 210] width 71 height 37
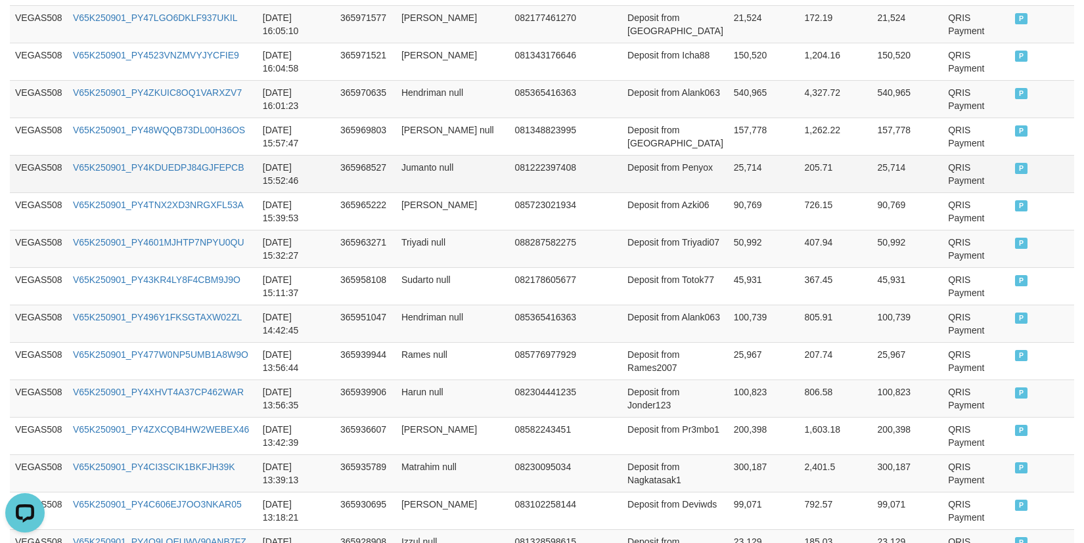
click at [728, 165] on td "25,714" at bounding box center [763, 173] width 71 height 37
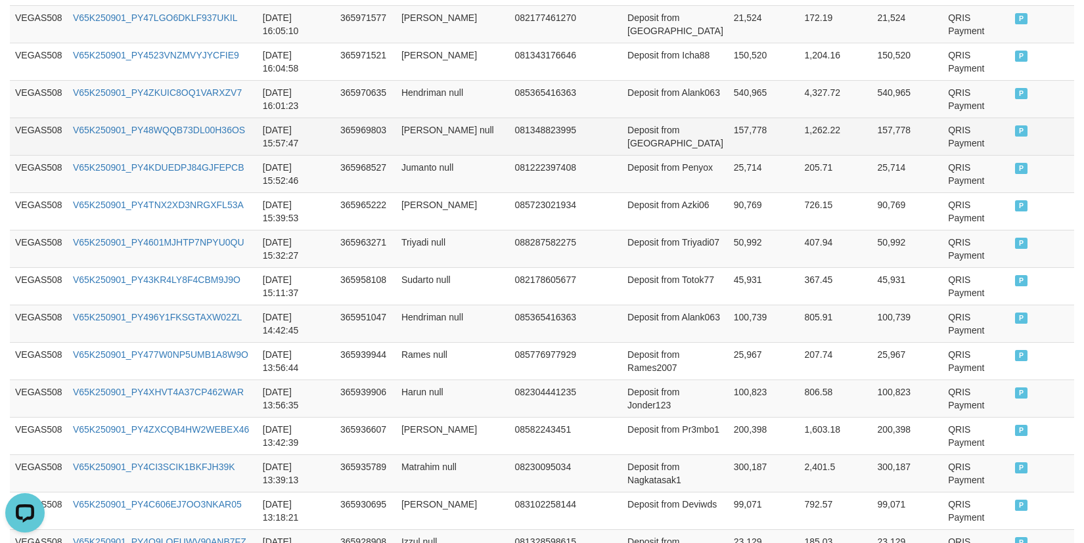
click at [728, 129] on td "157,778" at bounding box center [763, 136] width 71 height 37
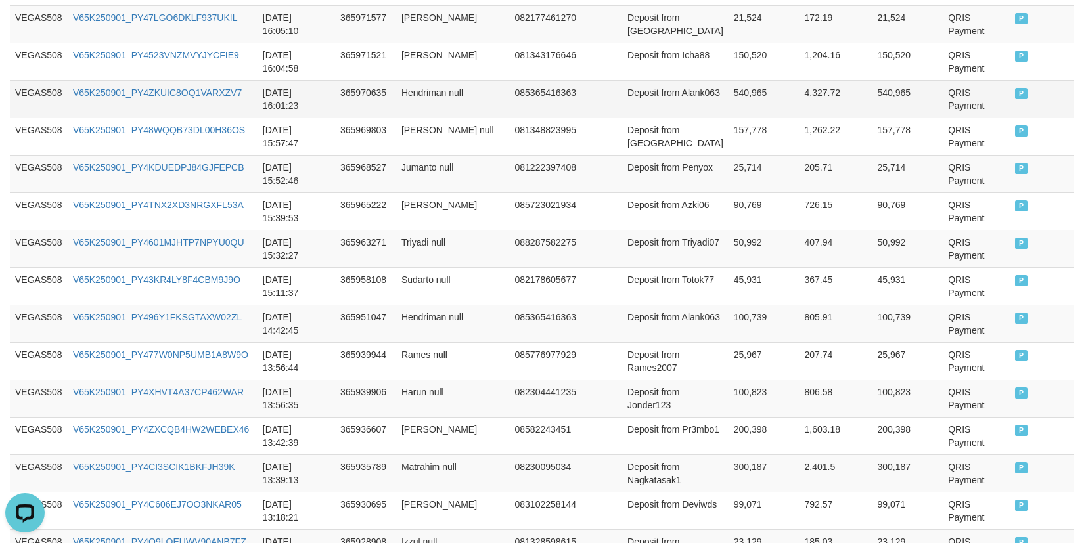
click at [728, 112] on td "540,965" at bounding box center [763, 98] width 71 height 37
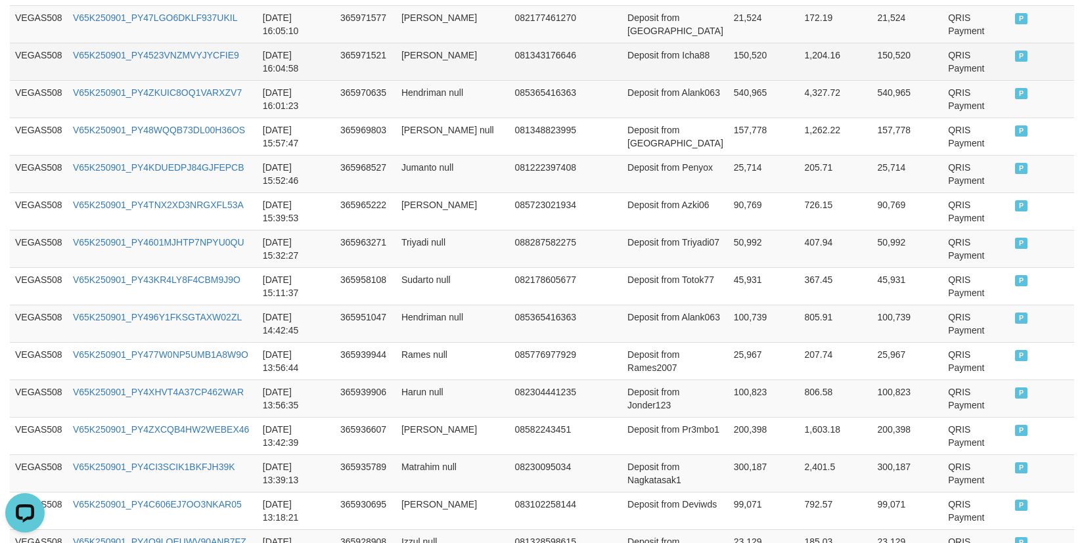
click at [728, 60] on td "150,520" at bounding box center [763, 61] width 71 height 37
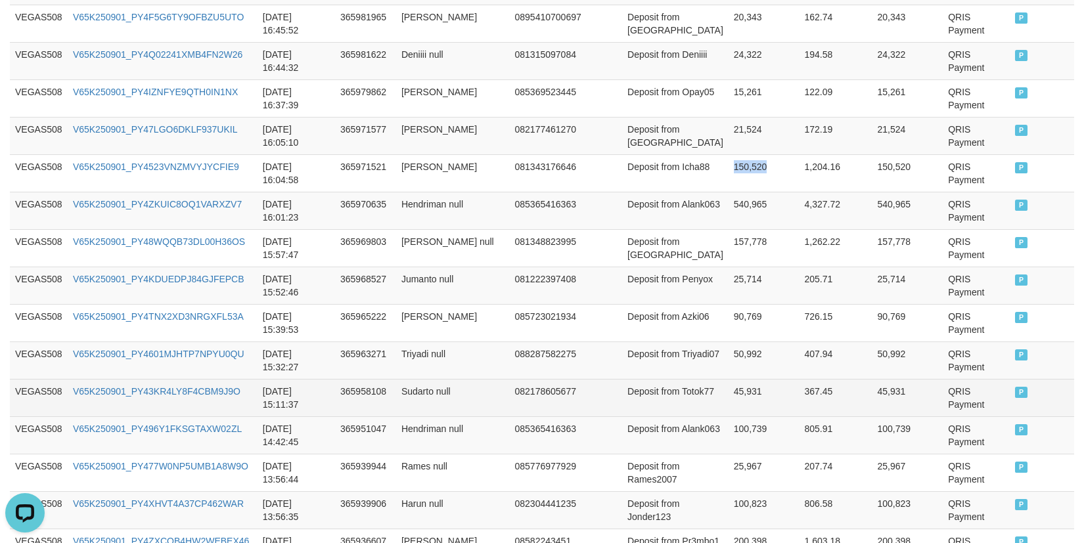
scroll to position [1189, 0]
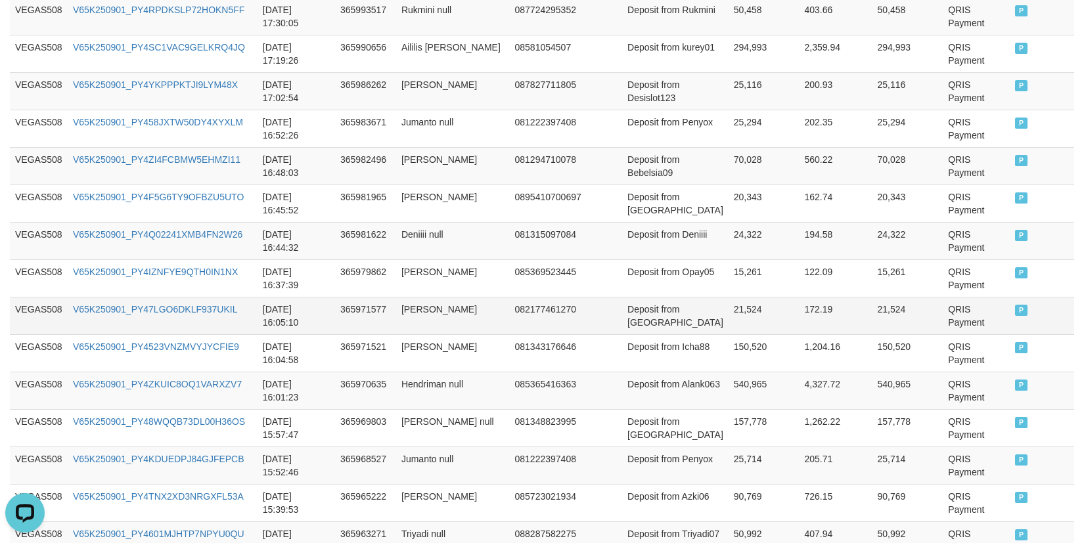
click at [728, 317] on td "21,524" at bounding box center [763, 315] width 71 height 37
click at [728, 232] on td "24,322" at bounding box center [763, 240] width 71 height 37
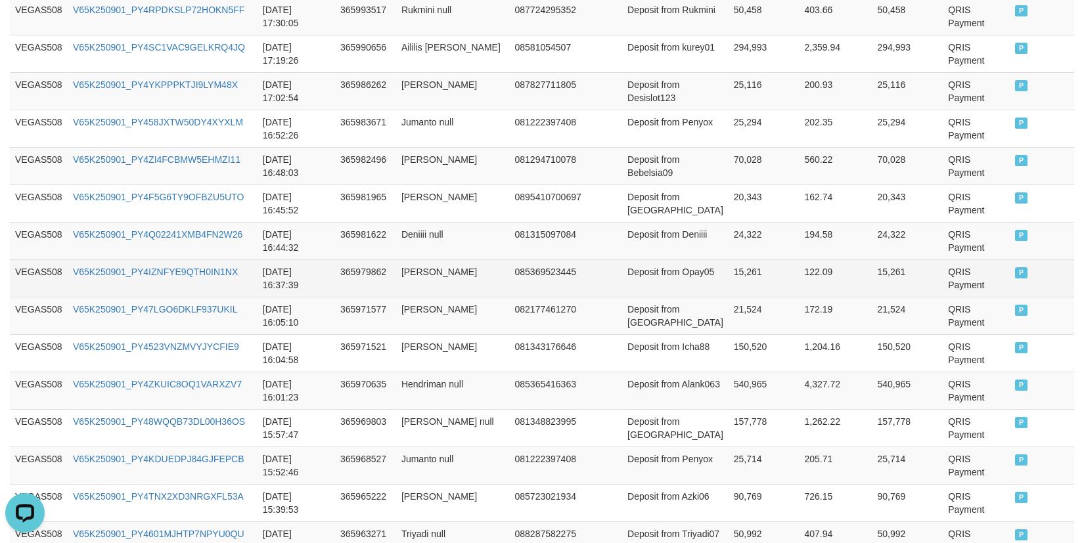
click at [728, 266] on td "15,261" at bounding box center [763, 277] width 71 height 37
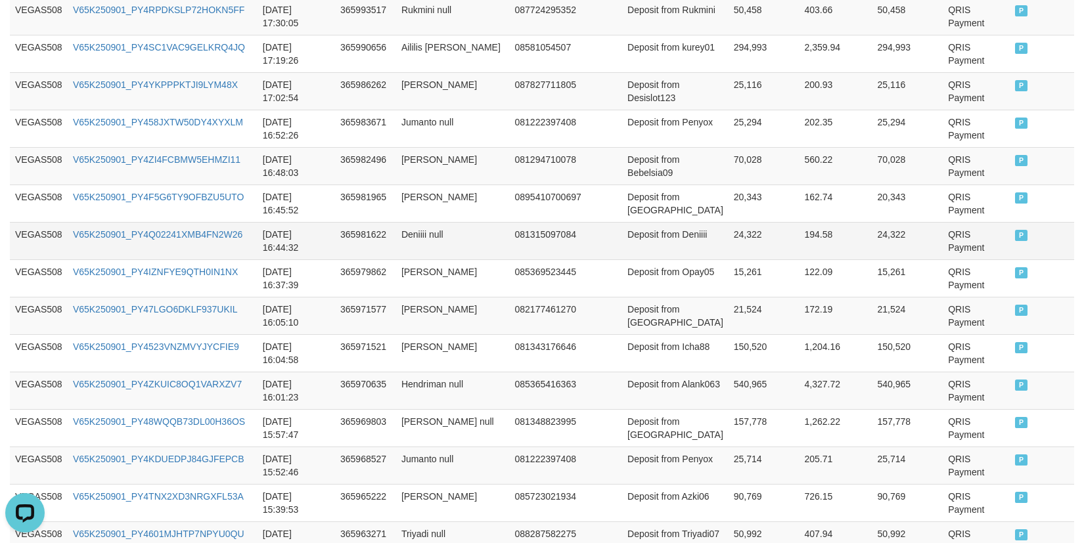
click at [728, 226] on td "24,322" at bounding box center [763, 240] width 71 height 37
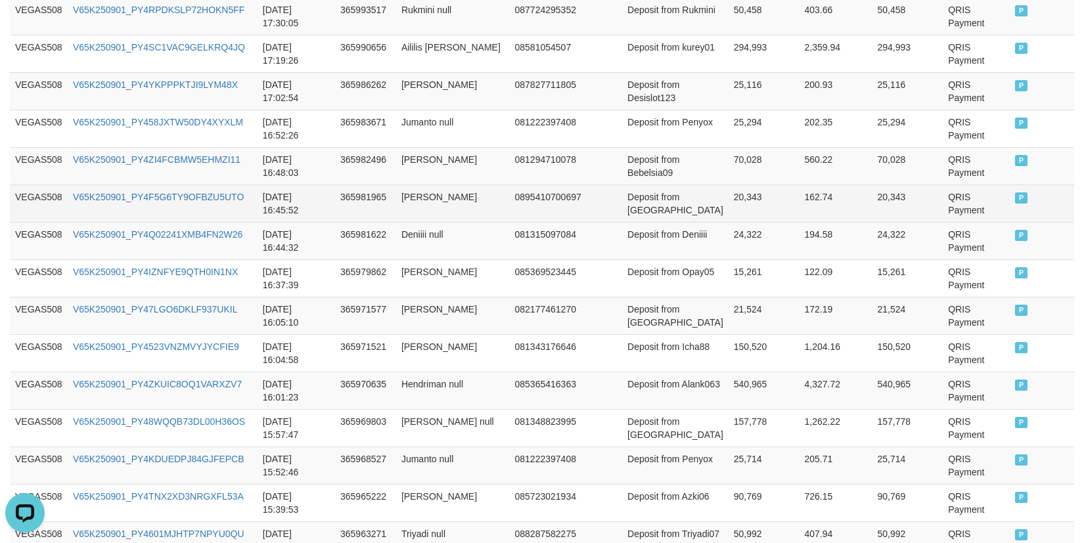
click at [728, 217] on td "20,343" at bounding box center [763, 203] width 71 height 37
click at [728, 213] on td "20,343" at bounding box center [763, 203] width 71 height 37
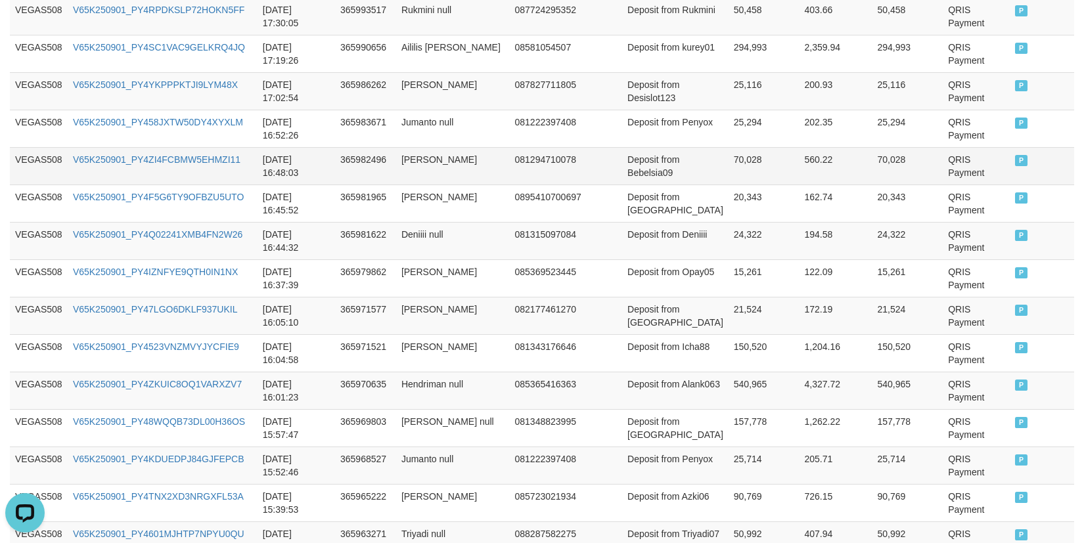
click at [728, 148] on td "70,028" at bounding box center [763, 165] width 71 height 37
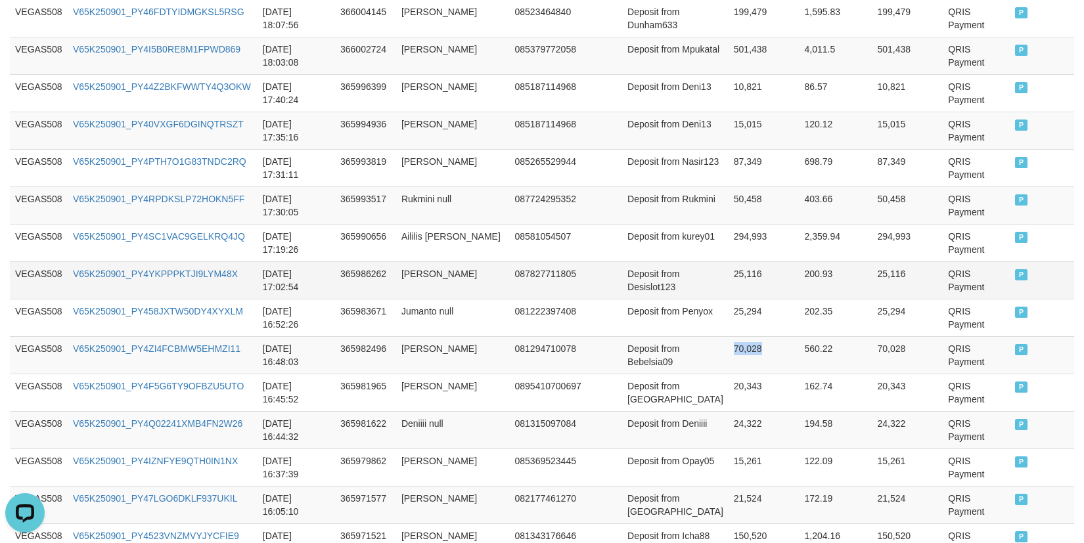
scroll to position [969, 0]
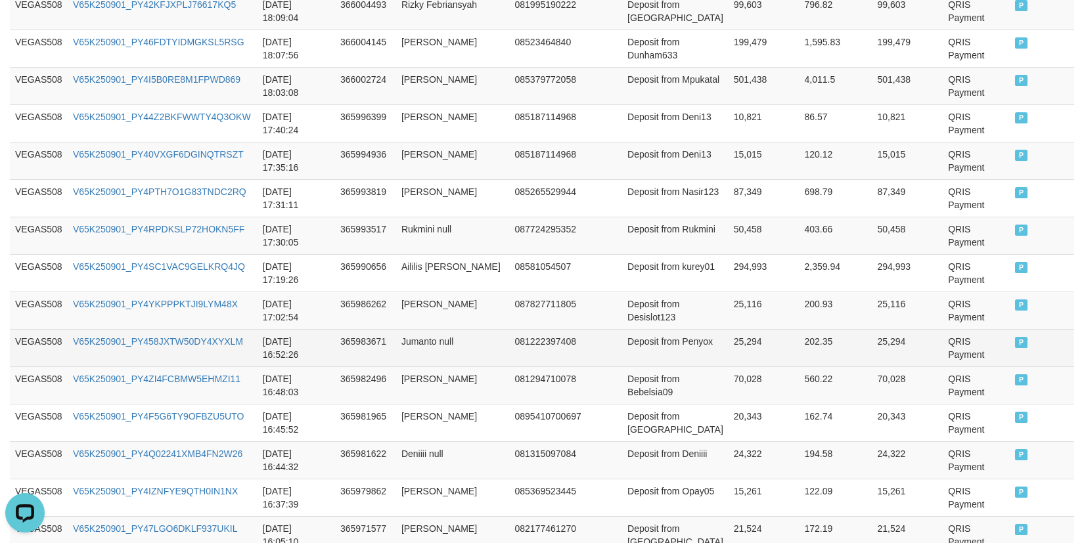
click at [728, 332] on td "25,294" at bounding box center [763, 347] width 71 height 37
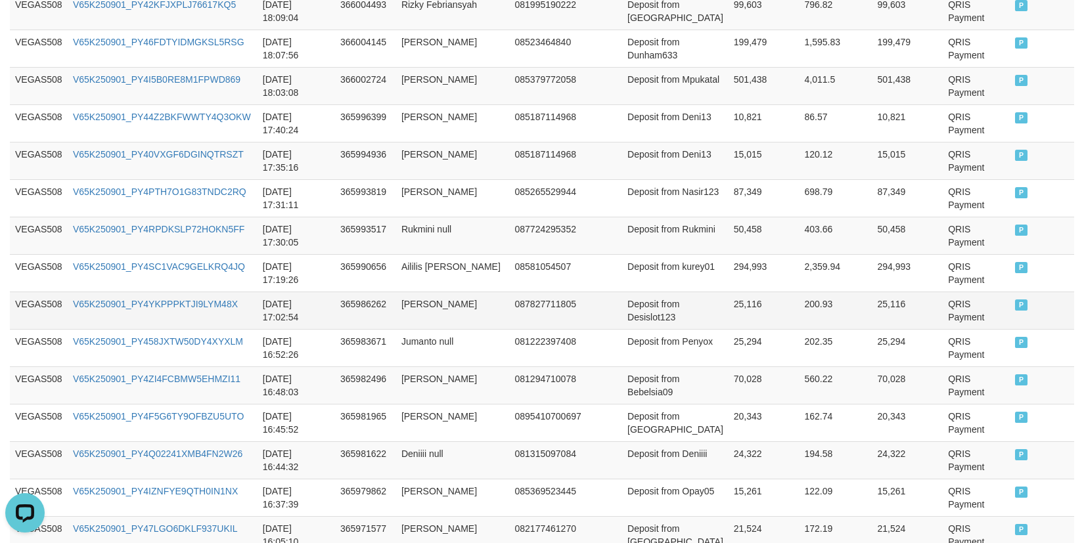
click at [728, 296] on td "25,116" at bounding box center [763, 310] width 71 height 37
click at [728, 254] on td "50,458" at bounding box center [763, 235] width 71 height 37
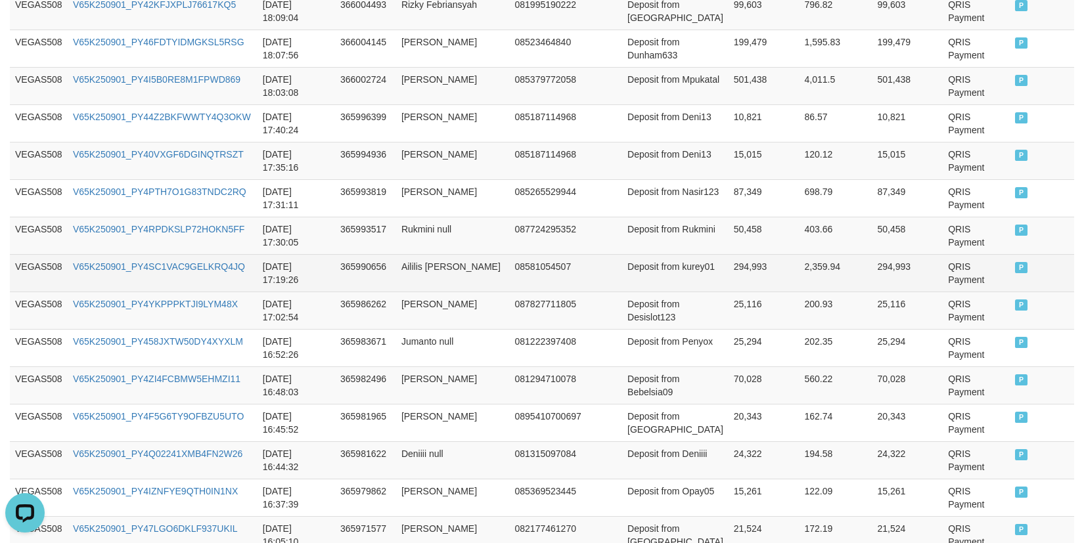
click at [728, 265] on td "294,993" at bounding box center [763, 272] width 71 height 37
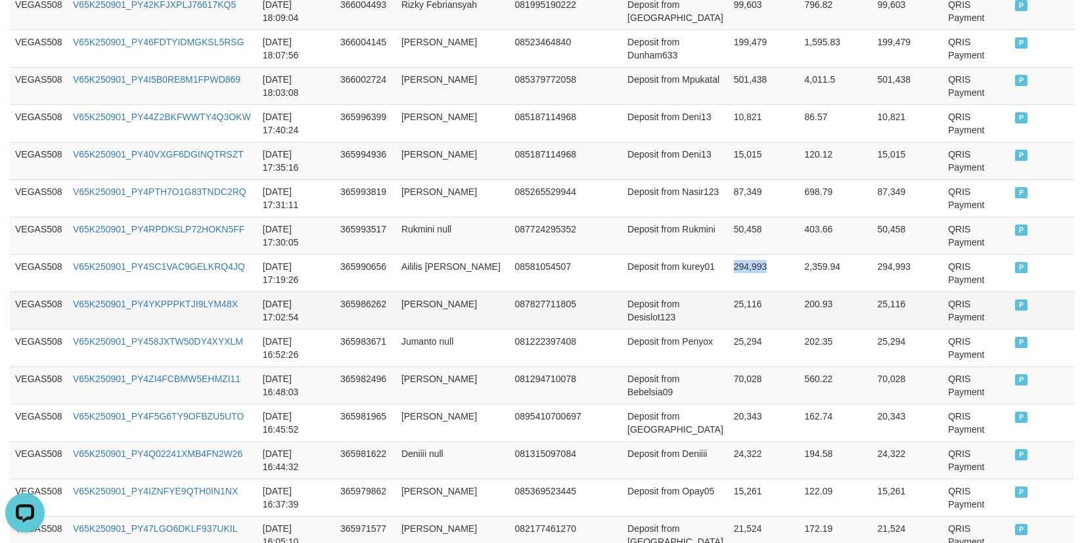
click at [728, 296] on td "25,116" at bounding box center [763, 310] width 71 height 37
click at [728, 321] on td "25,116" at bounding box center [763, 310] width 71 height 37
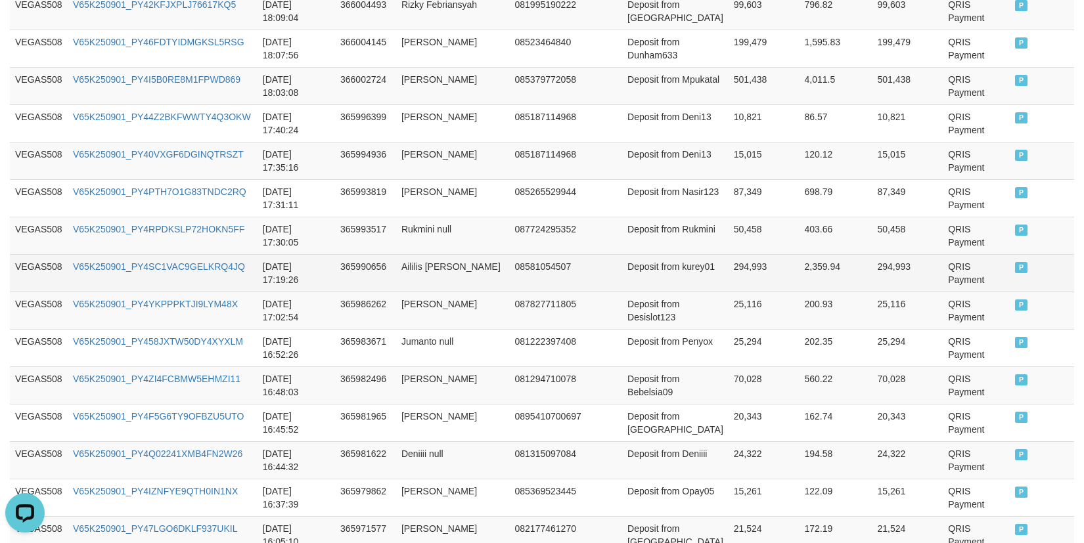
click at [728, 272] on td "294,993" at bounding box center [763, 272] width 71 height 37
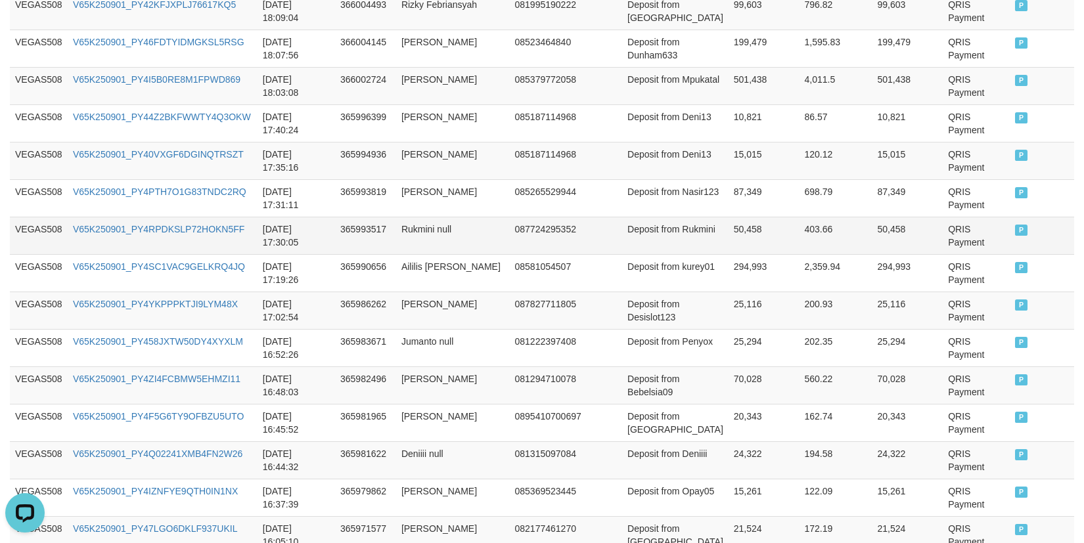
click at [728, 231] on td "50,458" at bounding box center [763, 235] width 71 height 37
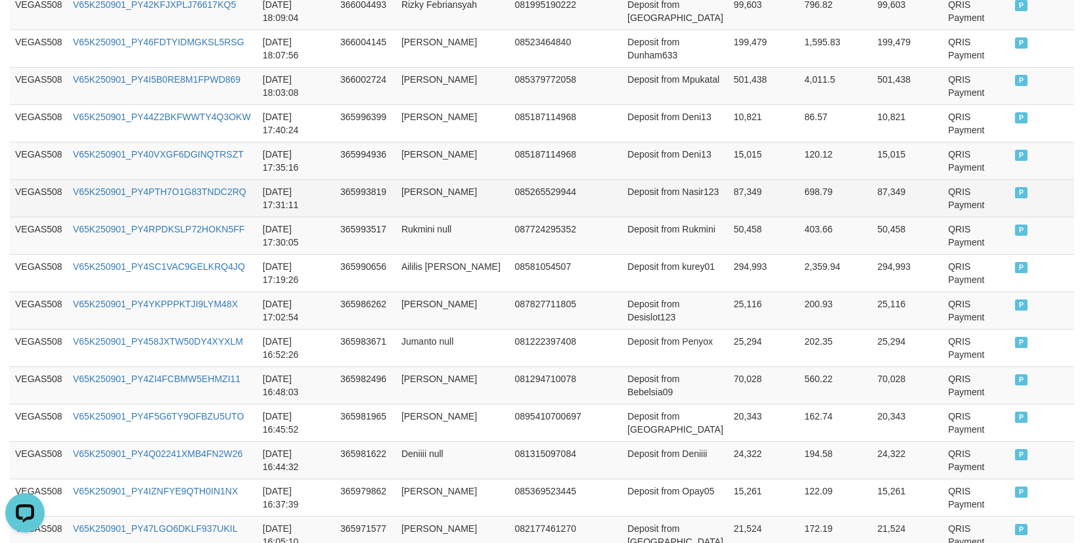
drag, startPoint x: 705, startPoint y: 179, endPoint x: 713, endPoint y: 194, distance: 17.9
click at [728, 194] on td "87,349" at bounding box center [763, 197] width 71 height 37
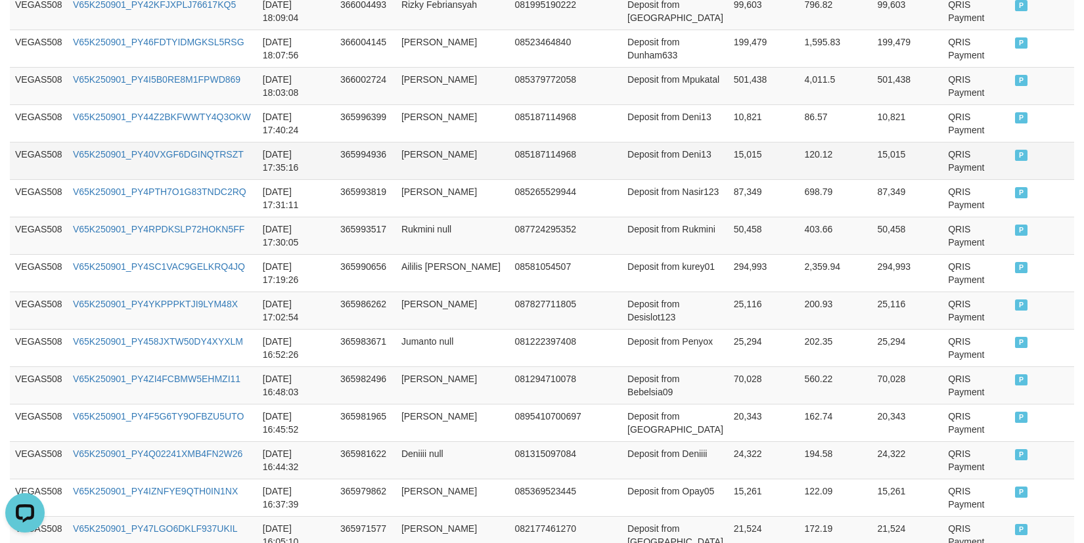
click at [728, 160] on td "15,015" at bounding box center [763, 160] width 71 height 37
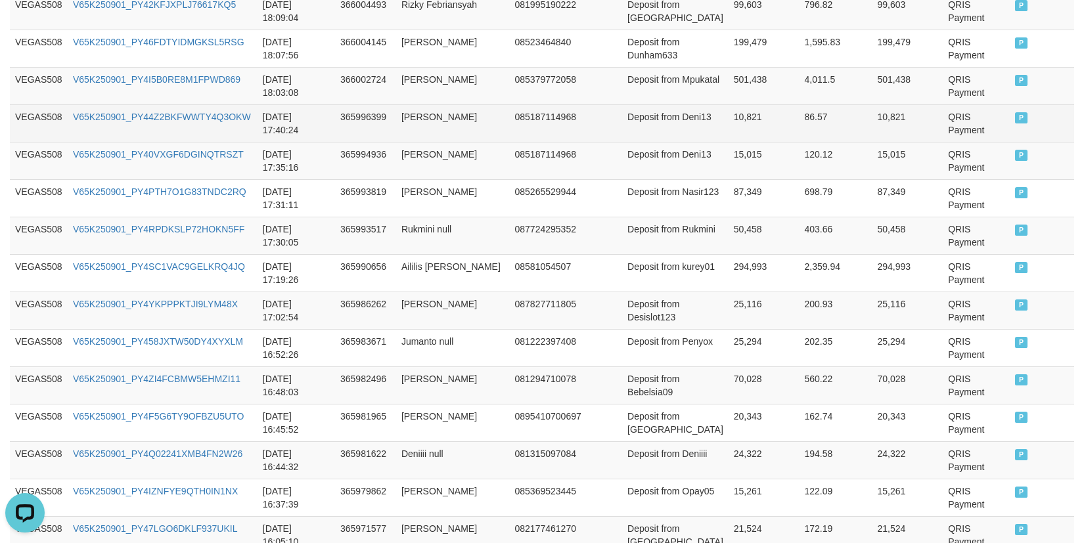
click at [728, 117] on td "10,821" at bounding box center [763, 122] width 71 height 37
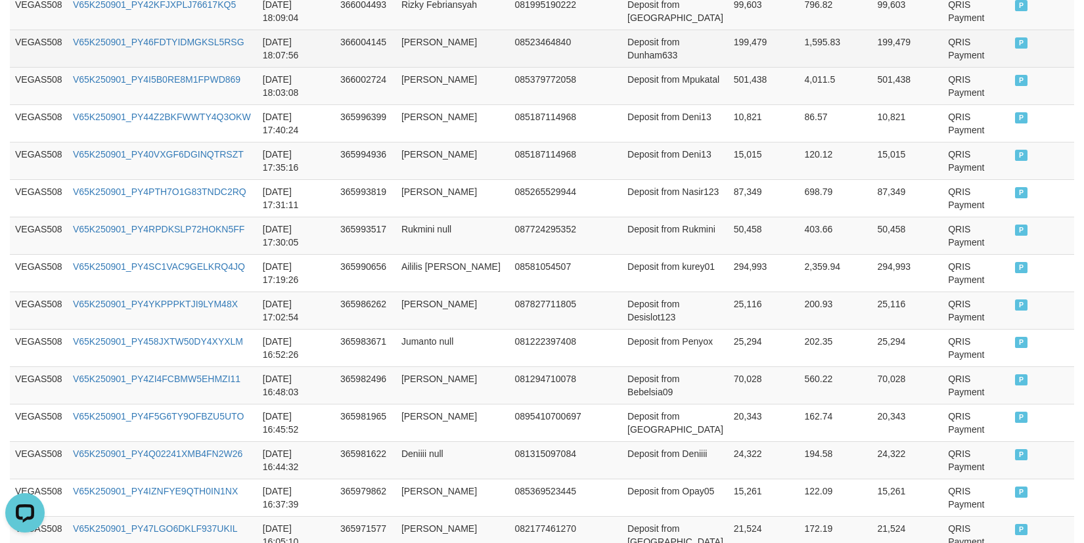
click at [696, 66] on td "Deposit from Dunham633" at bounding box center [675, 48] width 106 height 37
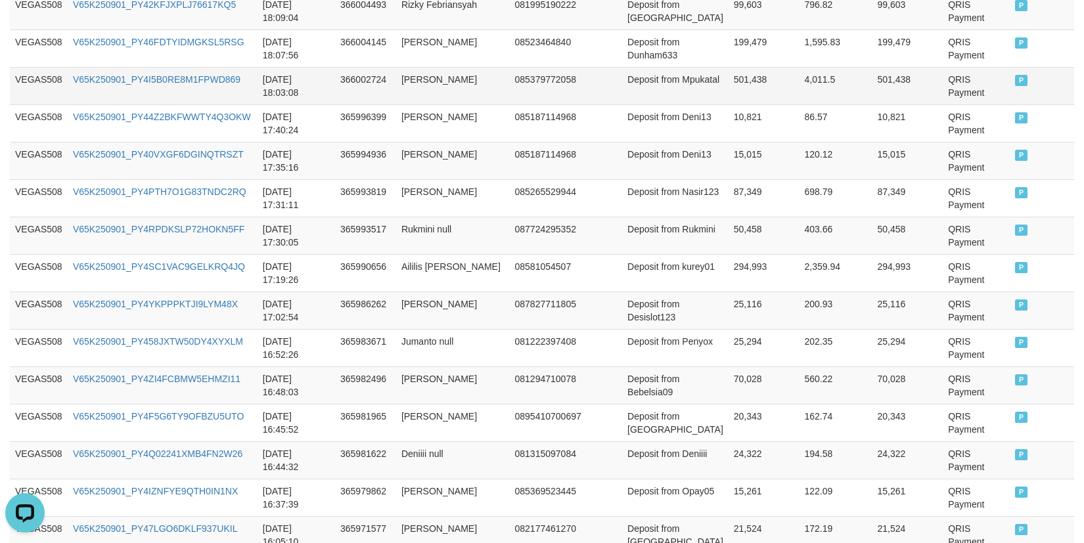
click at [728, 81] on td "501,438" at bounding box center [763, 85] width 71 height 37
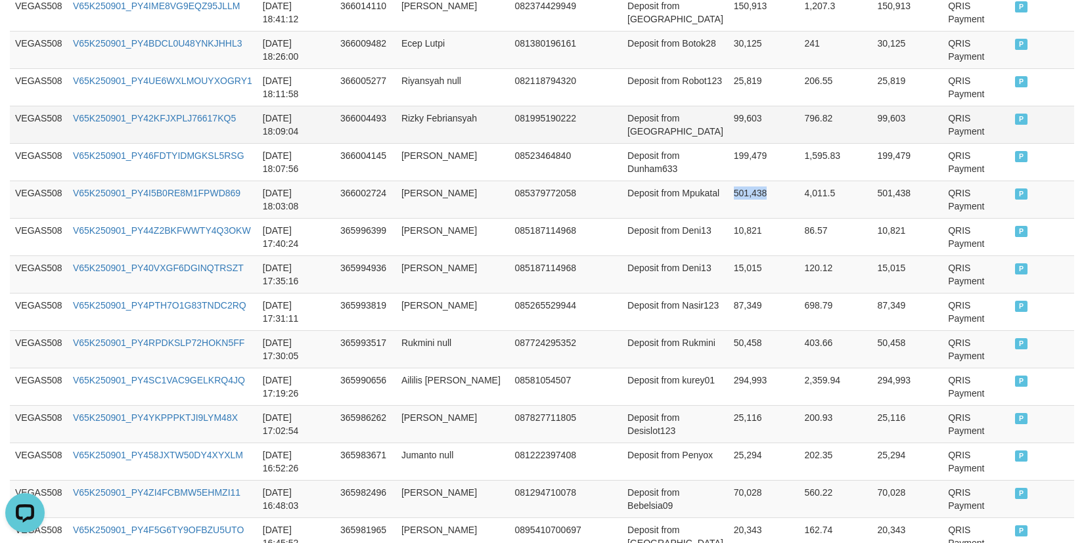
scroll to position [751, 0]
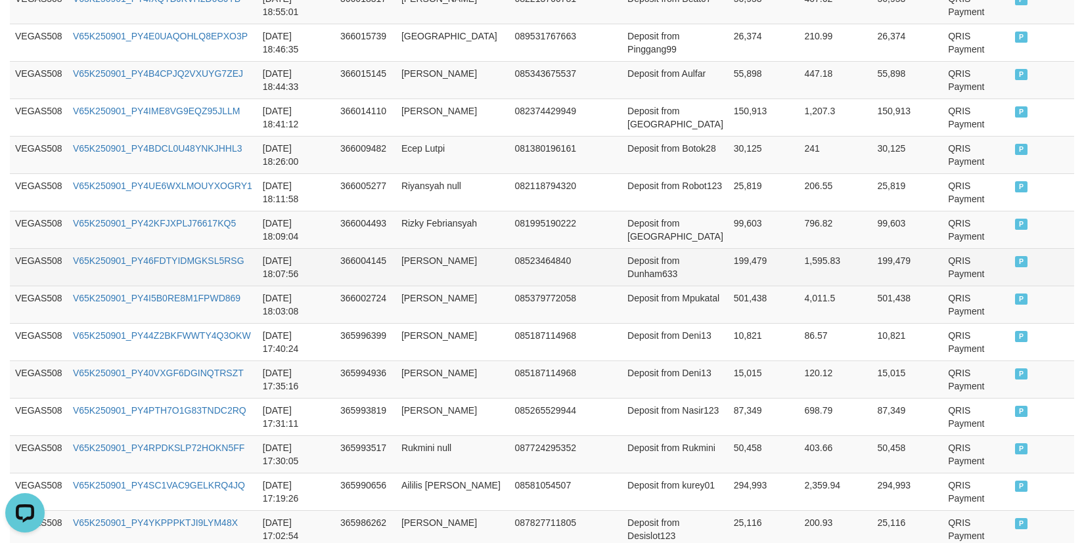
click at [728, 257] on td "199,479" at bounding box center [763, 266] width 71 height 37
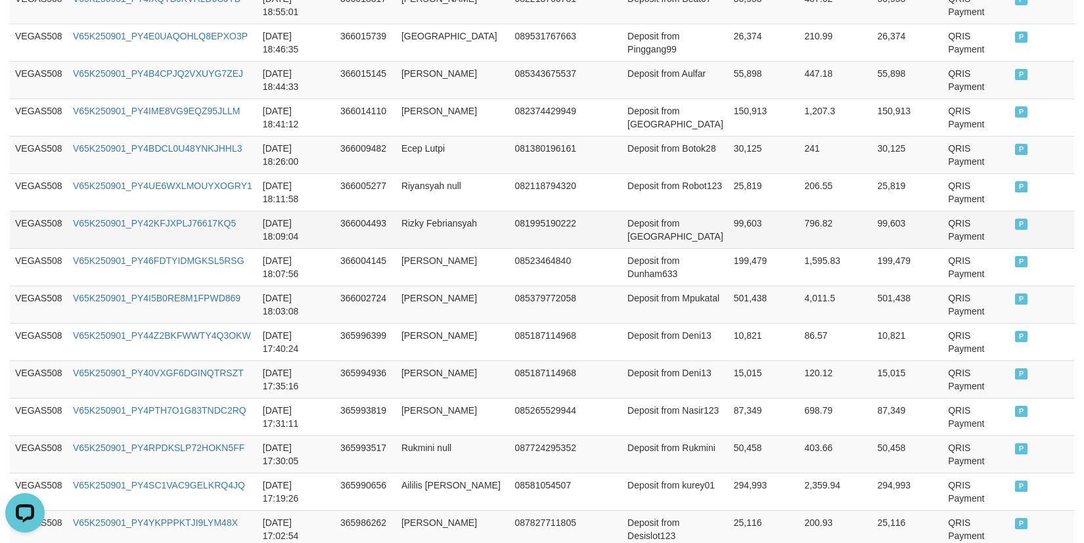
click at [728, 225] on td "99,603" at bounding box center [763, 229] width 71 height 37
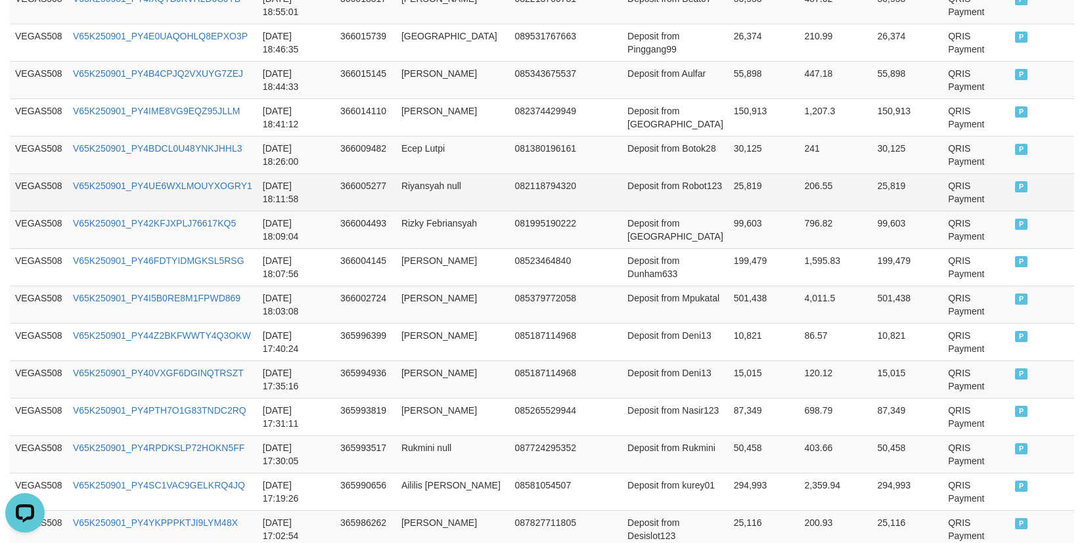
click at [728, 195] on td "25,819" at bounding box center [763, 191] width 71 height 37
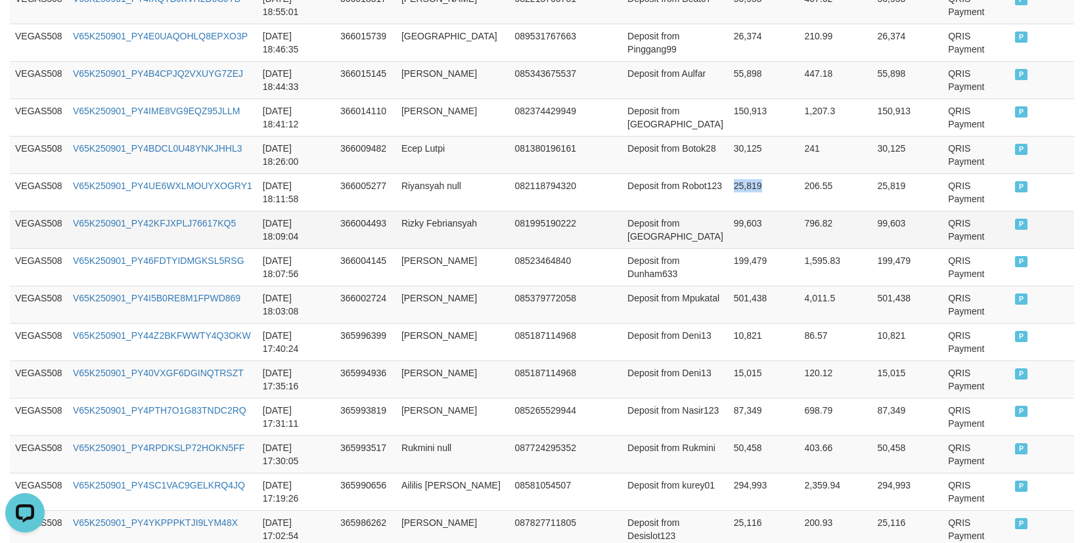
scroll to position [605, 0]
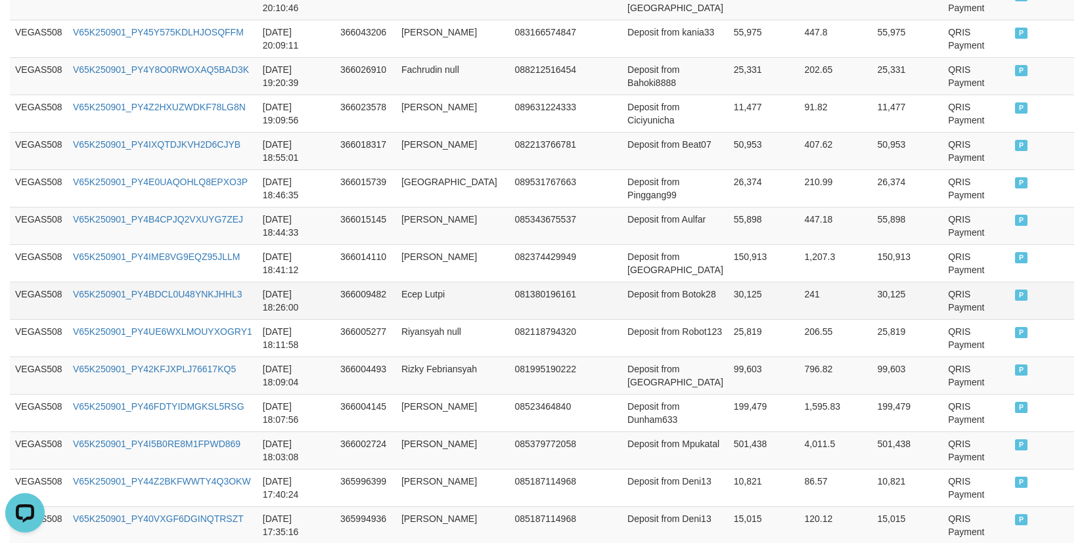
click at [728, 299] on td "30,125" at bounding box center [763, 300] width 71 height 37
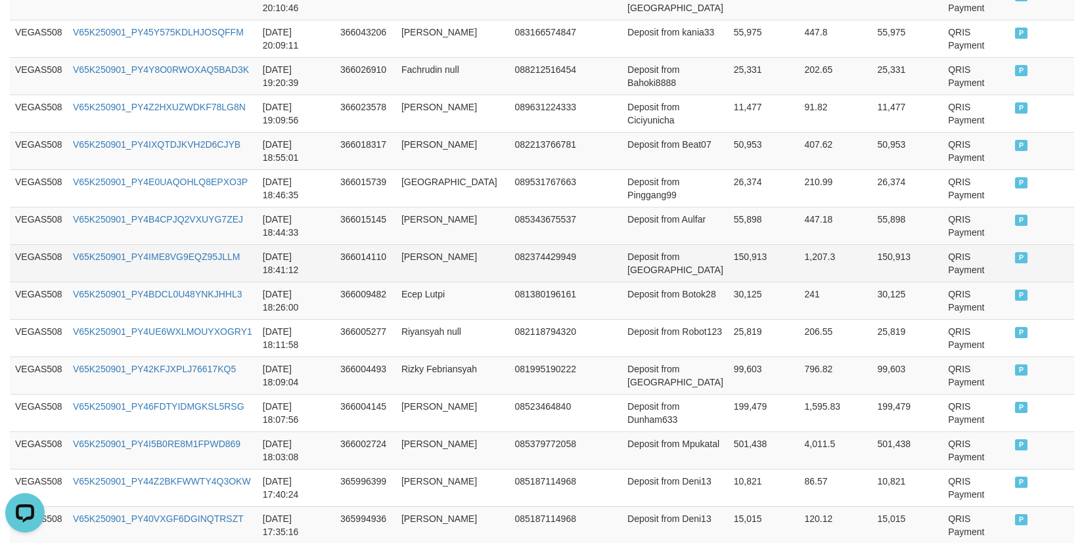
click at [728, 263] on td "150,913" at bounding box center [763, 262] width 71 height 37
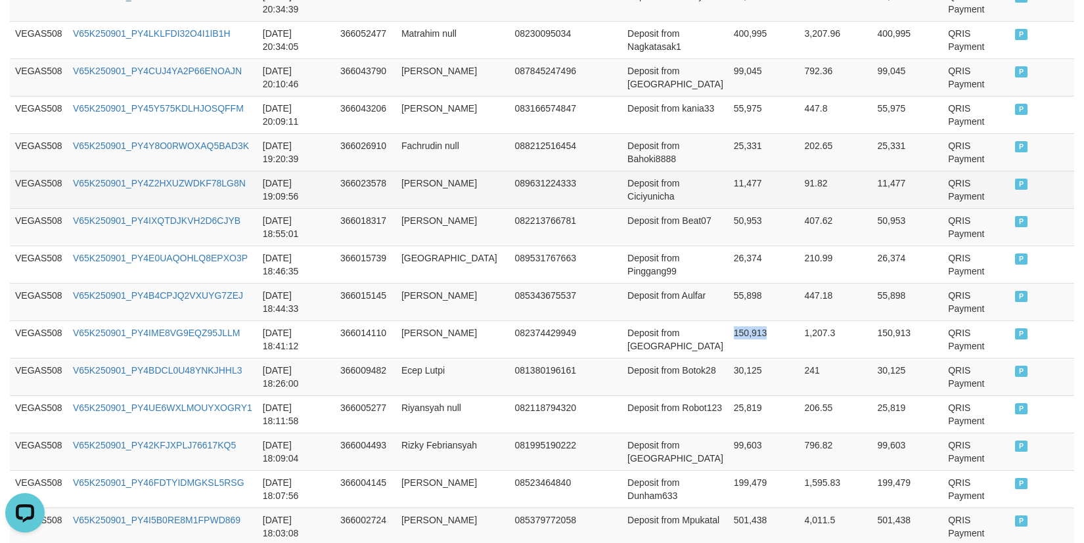
scroll to position [458, 0]
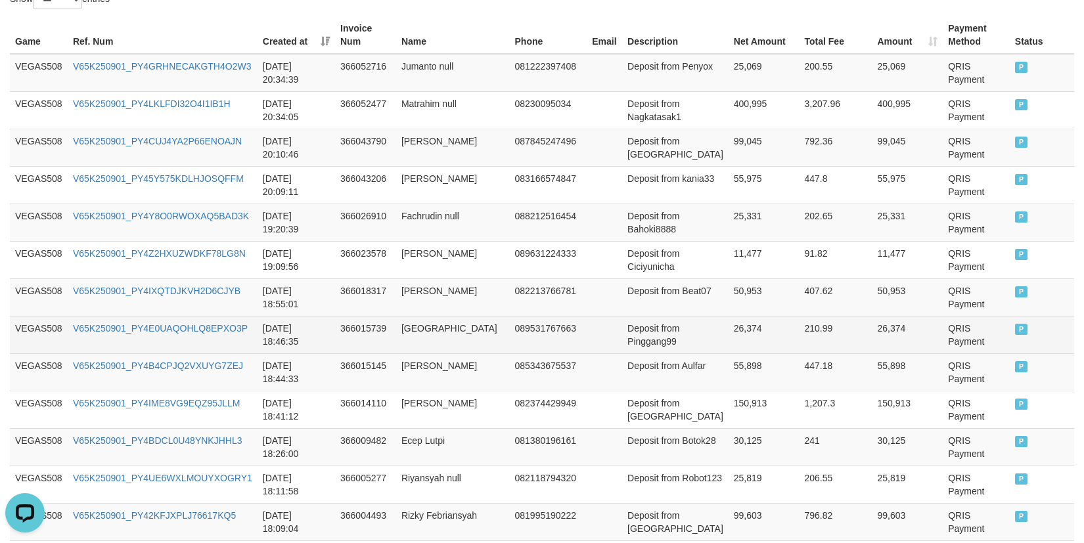
click at [728, 347] on td "26,374" at bounding box center [763, 334] width 71 height 37
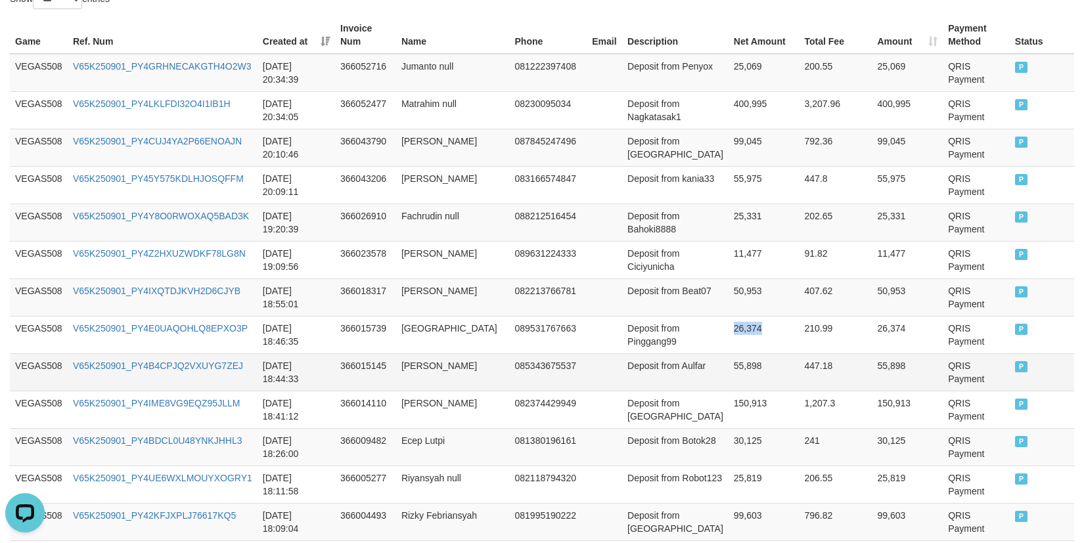
drag, startPoint x: 706, startPoint y: 347, endPoint x: 711, endPoint y: 366, distance: 20.2
click at [728, 347] on td "26,374" at bounding box center [763, 334] width 71 height 37
click at [728, 366] on td "55,898" at bounding box center [763, 371] width 71 height 37
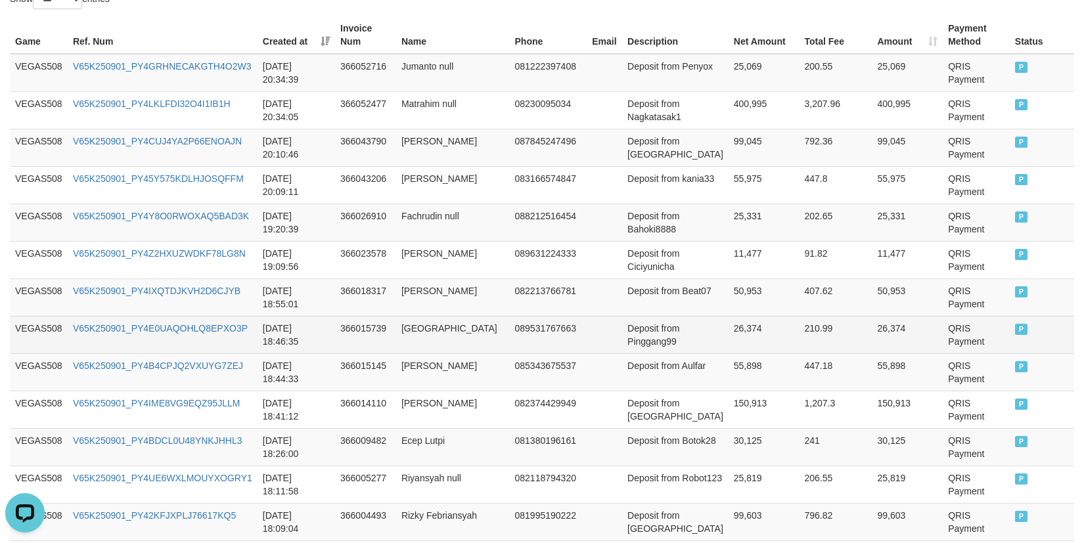
click at [728, 324] on td "26,374" at bounding box center [763, 334] width 71 height 37
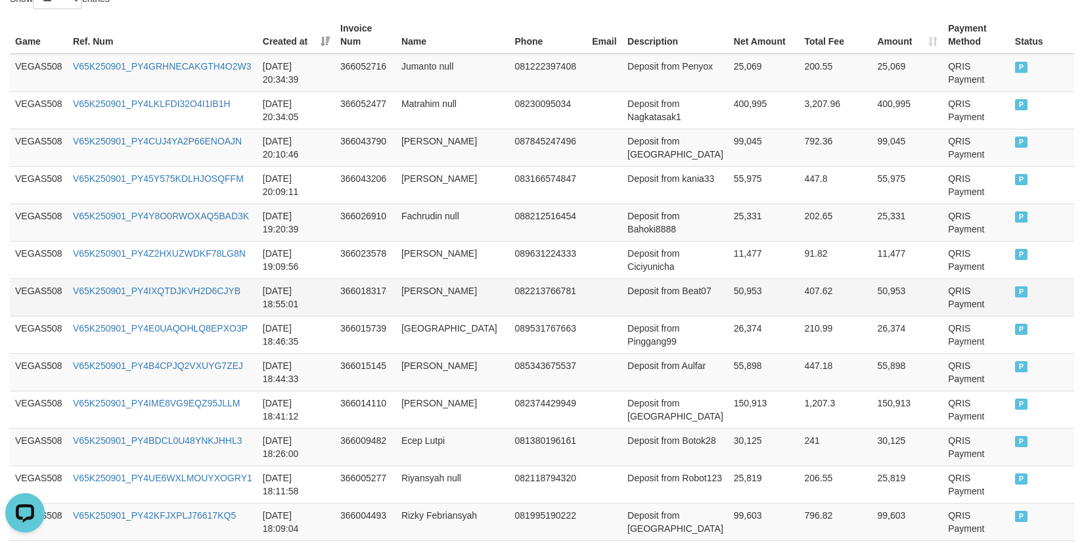
click at [728, 298] on td "50,953" at bounding box center [763, 296] width 71 height 37
click at [331, 449] on td "[DATE] 18:26:00" at bounding box center [296, 446] width 78 height 37
